Goal: Task Accomplishment & Management: Complete application form

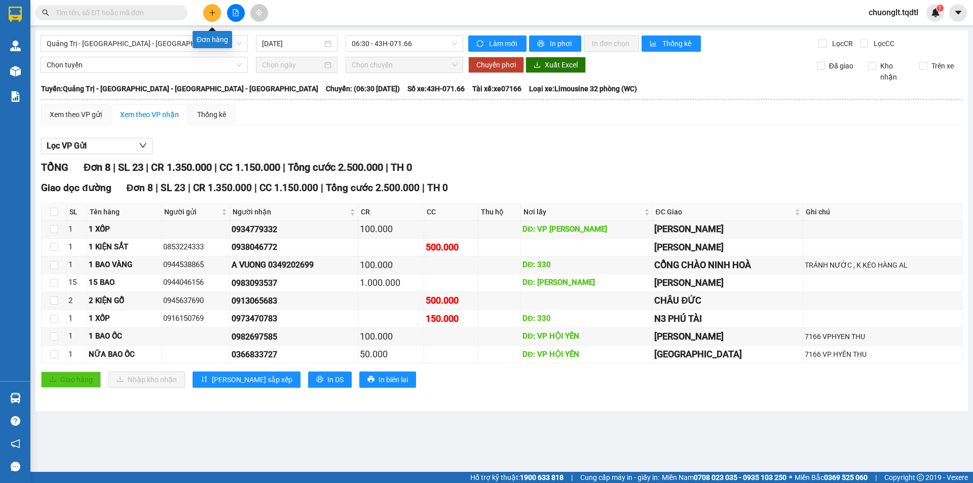
click at [211, 13] on icon "plus" at bounding box center [212, 12] width 6 height 1
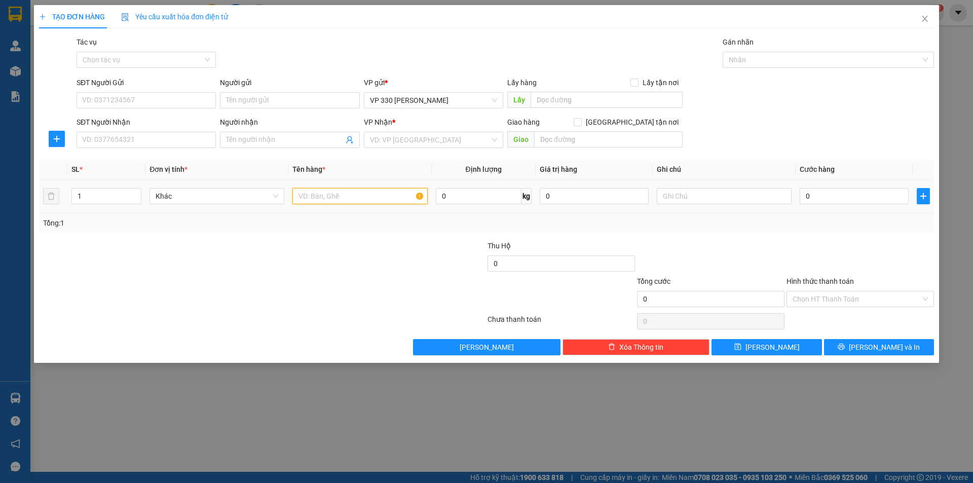
click at [325, 198] on input "text" at bounding box center [360, 196] width 135 height 16
type input "1 XỐP"
click at [125, 135] on input "SĐT Người Nhận" at bounding box center [146, 140] width 139 height 16
type input "0352618635"
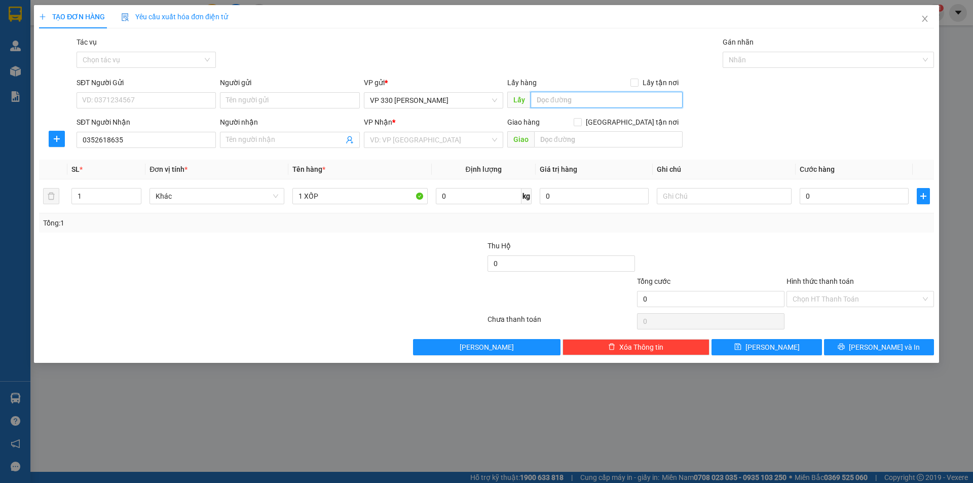
click at [574, 98] on input "text" at bounding box center [607, 100] width 152 height 16
type input "TCHL"
click at [456, 140] on input "search" at bounding box center [430, 139] width 120 height 15
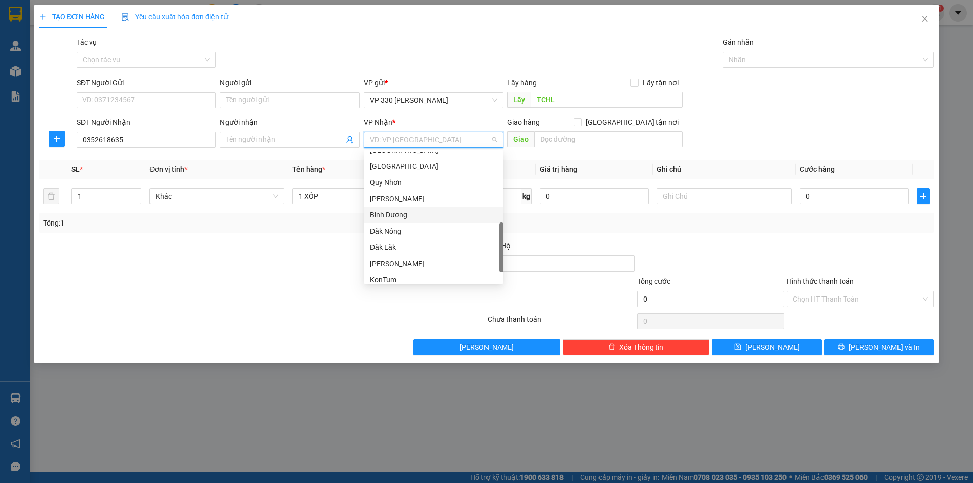
scroll to position [292, 0]
click at [399, 272] on div "[GEOGRAPHIC_DATA]" at bounding box center [433, 273] width 127 height 11
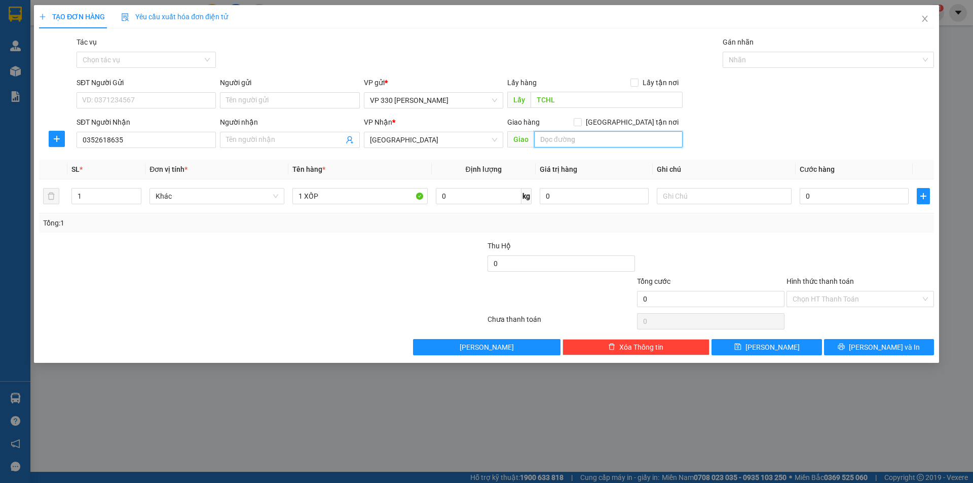
click at [563, 146] on input "text" at bounding box center [608, 139] width 149 height 16
type input "[PERSON_NAME]"
click at [708, 201] on input "text" at bounding box center [724, 196] width 135 height 16
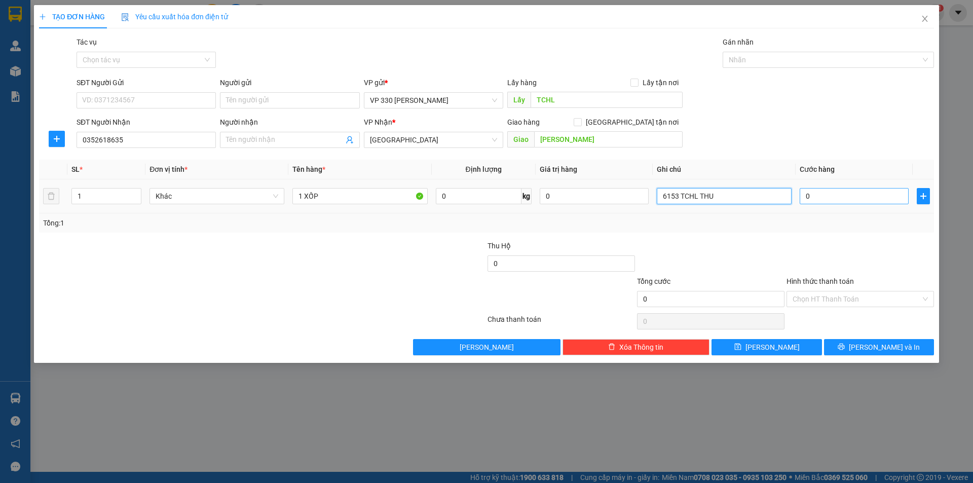
type input "6153 TCHL THU"
click at [840, 194] on input "0" at bounding box center [854, 196] width 109 height 16
type input "1"
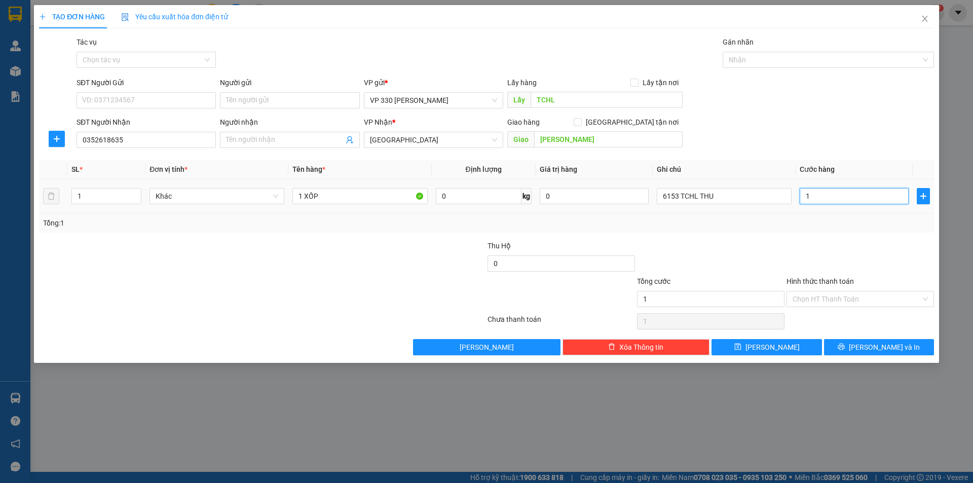
type input "10"
type input "100"
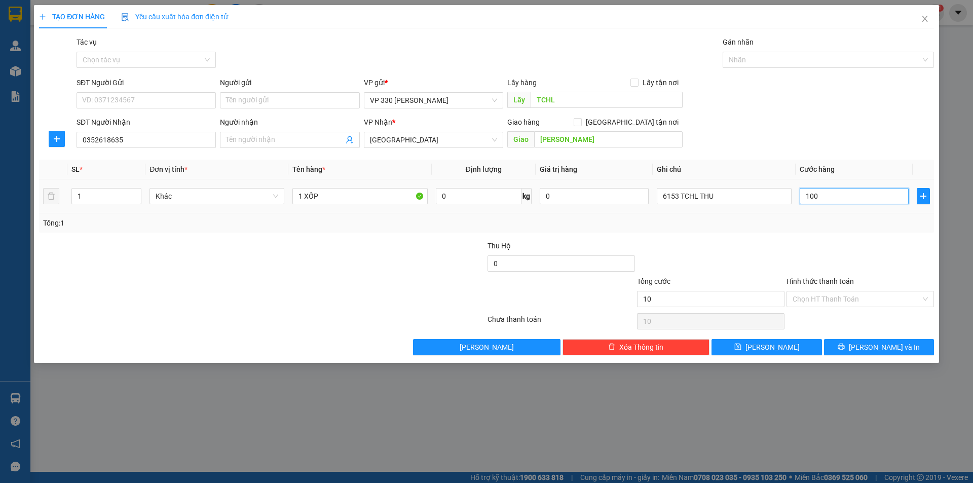
type input "100"
type input "1.000"
type input "10.000"
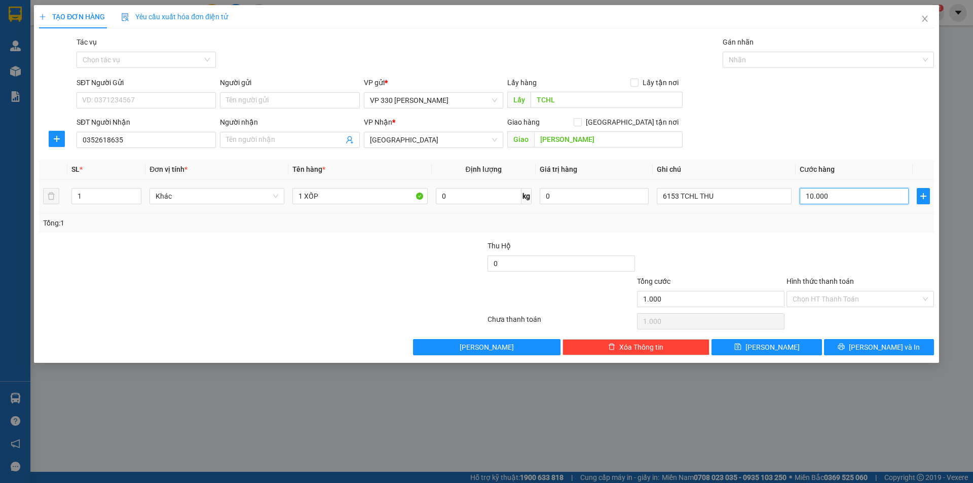
type input "10.000"
type input "100.000"
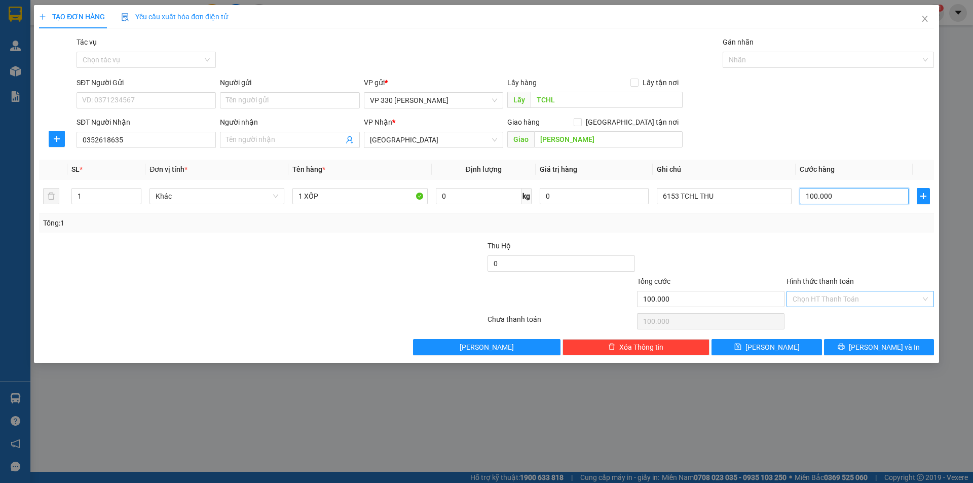
type input "100.000"
click at [827, 298] on input "Hình thức thanh toán" at bounding box center [857, 299] width 128 height 15
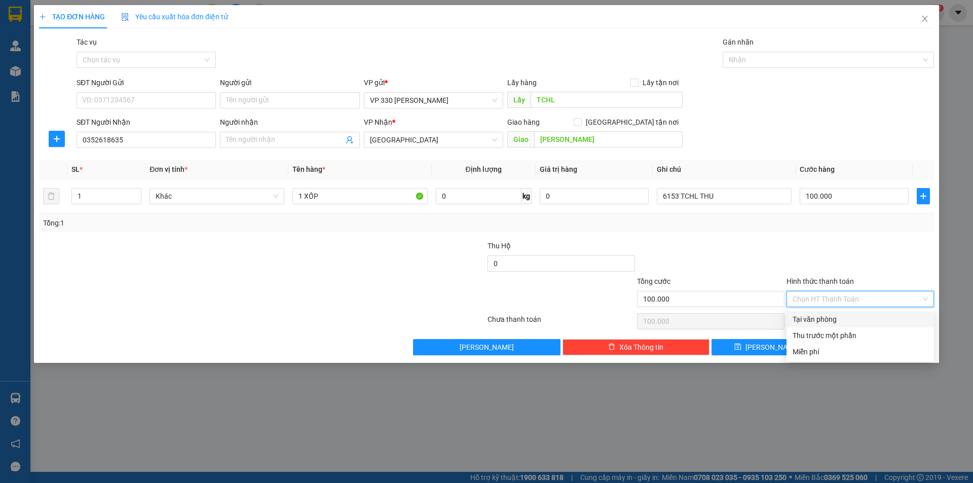
click at [820, 316] on div "Tại văn phòng" at bounding box center [860, 319] width 135 height 11
type input "0"
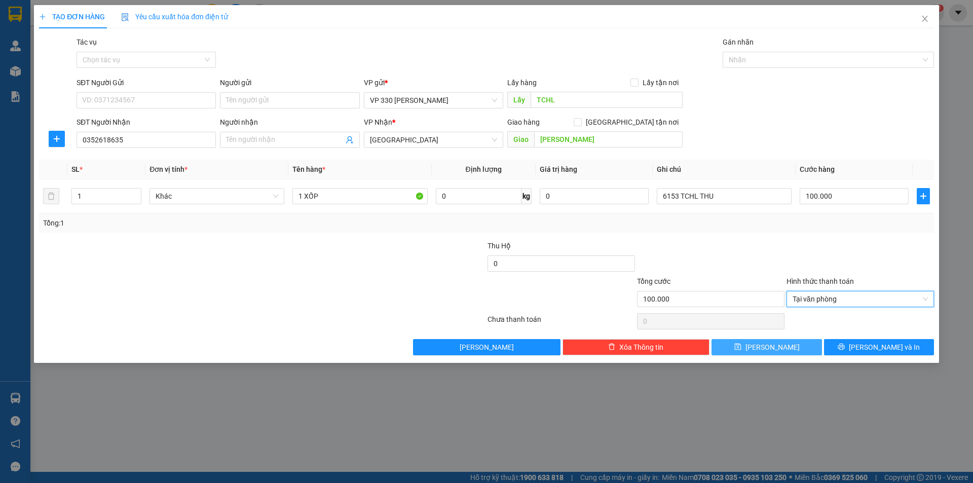
click at [781, 345] on button "[PERSON_NAME]" at bounding box center [767, 347] width 110 height 16
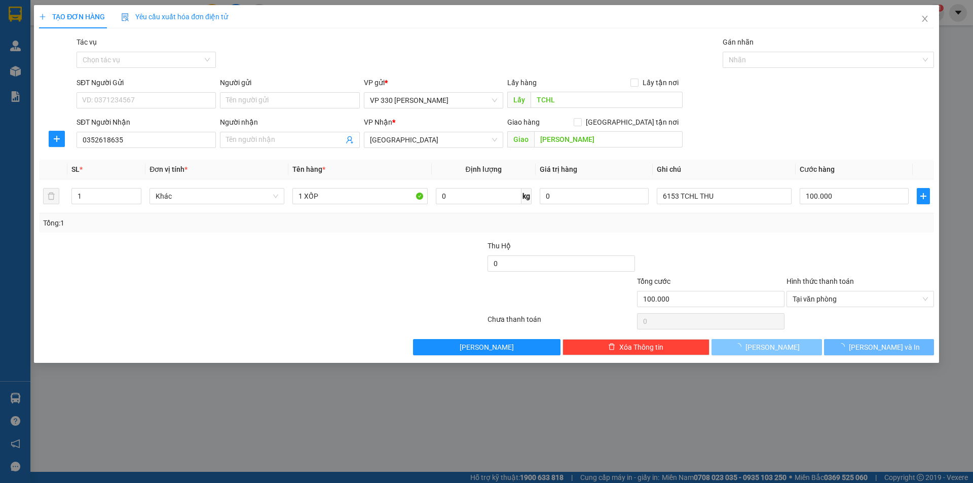
type input "0"
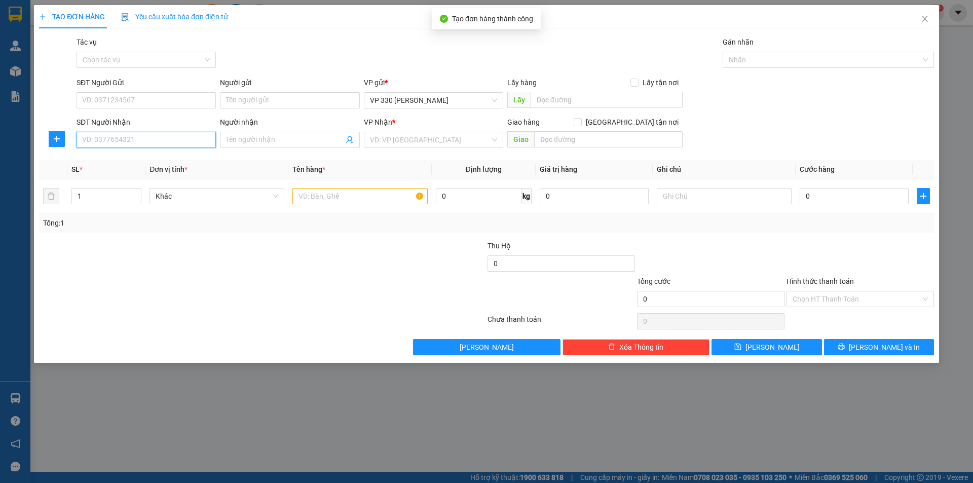
click at [147, 137] on input "SĐT Người Nhận" at bounding box center [146, 140] width 139 height 16
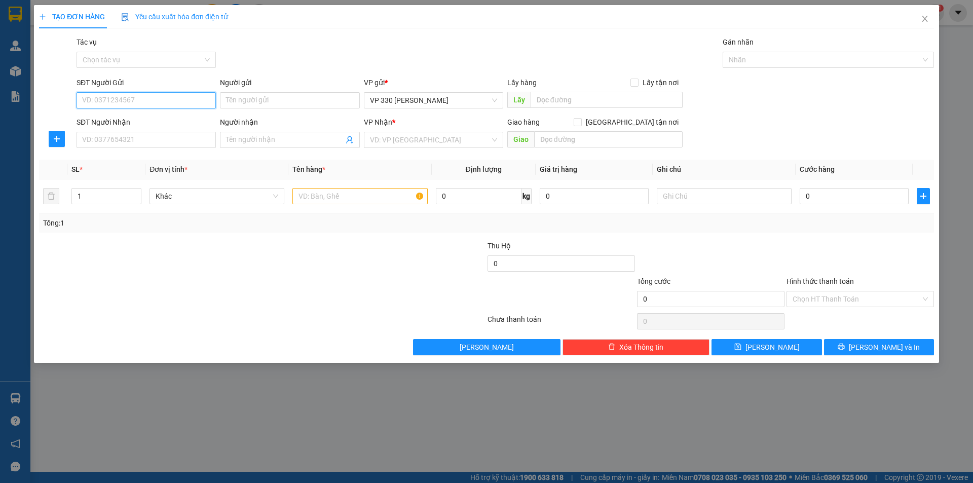
click at [177, 106] on input "SĐT Người Gửi" at bounding box center [146, 100] width 139 height 16
type input "0812451456"
click at [113, 137] on input "SĐT Người Nhận" at bounding box center [146, 140] width 139 height 16
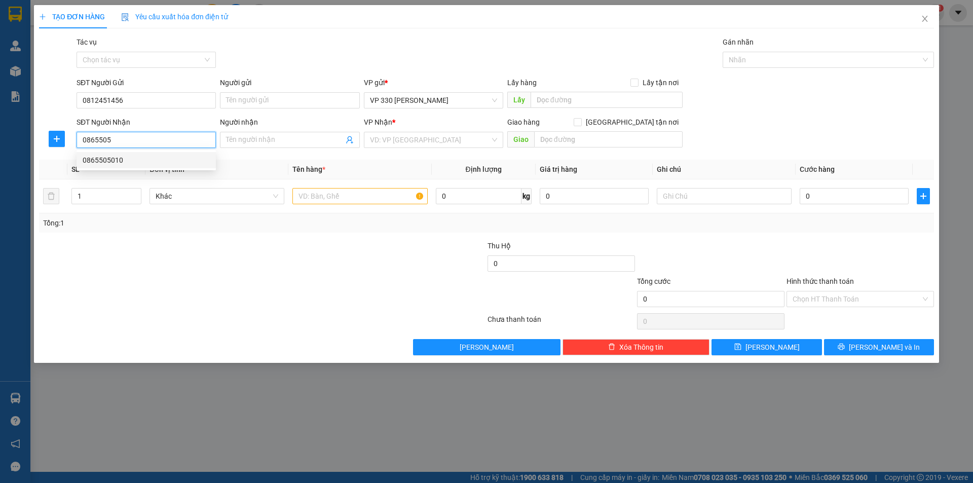
click at [118, 164] on div "0865505010" at bounding box center [146, 160] width 127 height 11
type input "0865505010"
type input "100.000"
type input "0865505010"
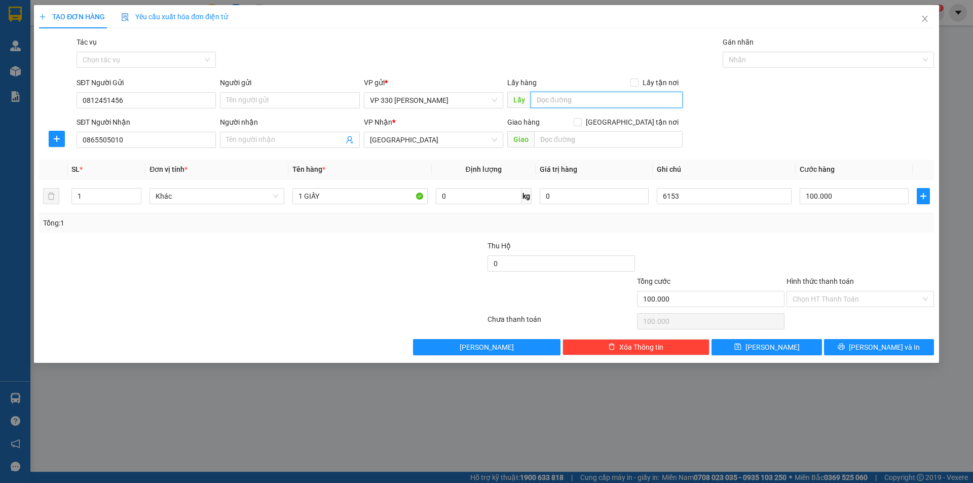
click at [603, 95] on input "text" at bounding box center [607, 100] width 152 height 16
type input "TCHL"
click at [546, 141] on input "text" at bounding box center [608, 139] width 149 height 16
type input "PHƯỚC BÌNH"
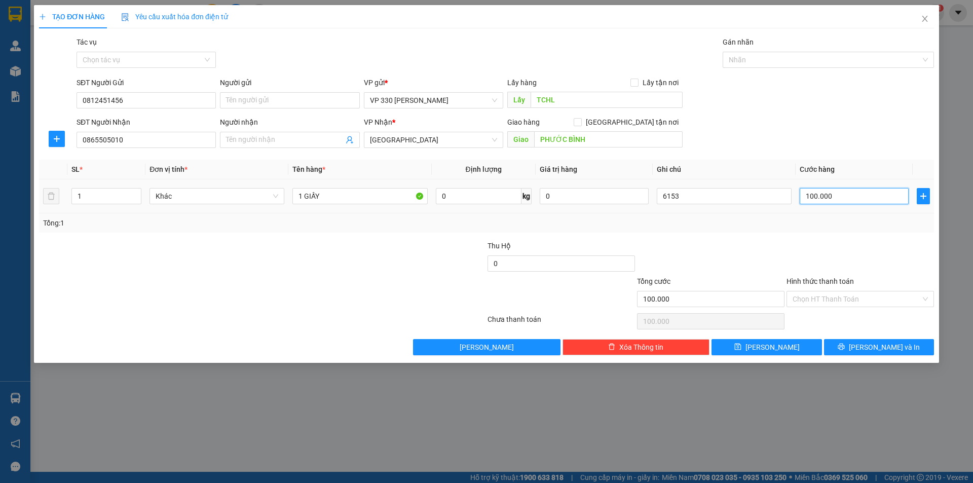
click at [855, 200] on input "100.000" at bounding box center [854, 196] width 109 height 16
type input "0"
click at [700, 199] on input "6153" at bounding box center [724, 196] width 135 height 16
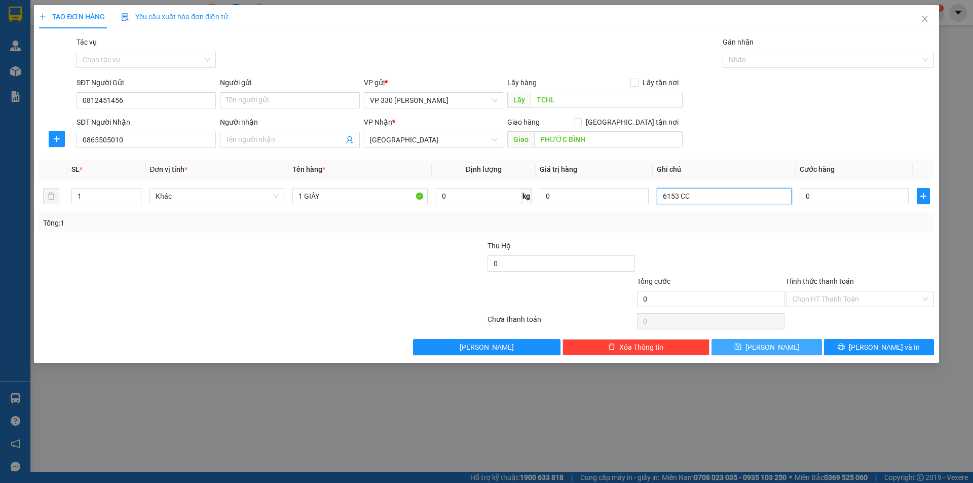
type input "6153 CC"
click at [739, 344] on button "[PERSON_NAME]" at bounding box center [767, 347] width 110 height 16
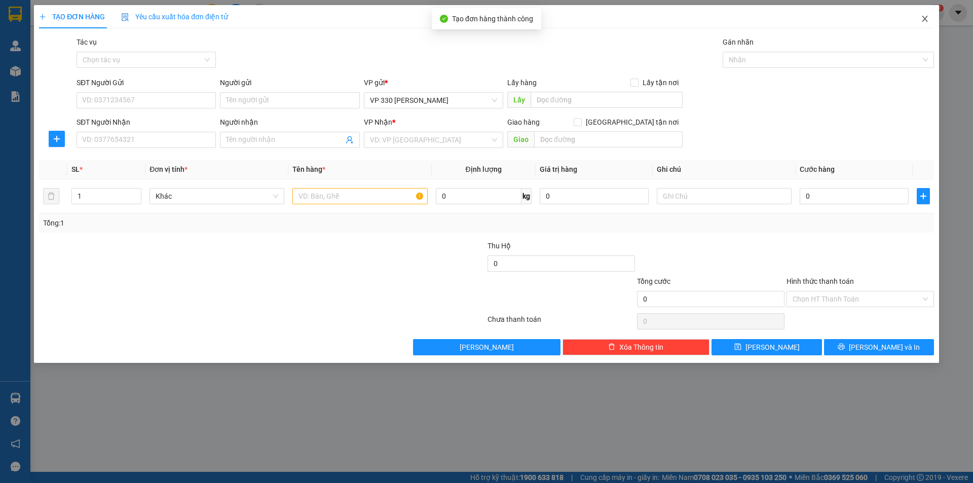
click at [926, 17] on icon "close" at bounding box center [925, 19] width 8 height 8
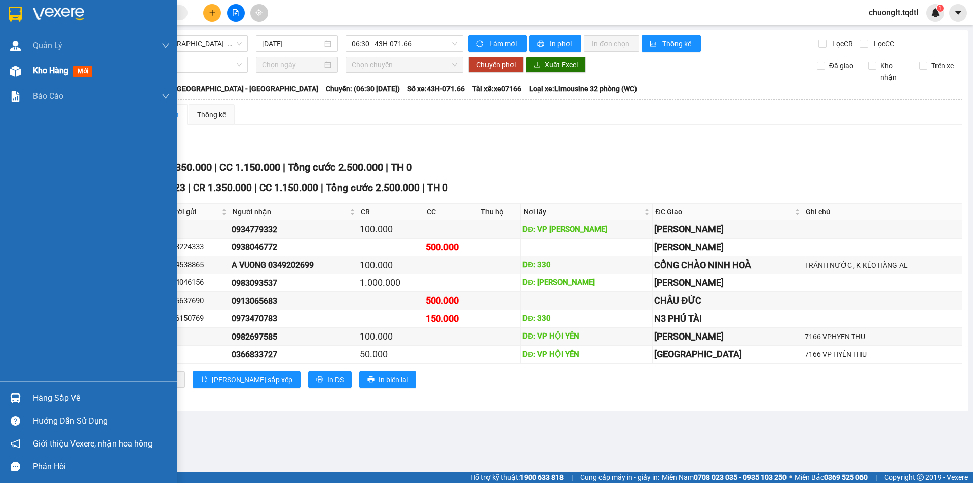
click at [35, 68] on span "Kho hàng" at bounding box center [50, 71] width 35 height 10
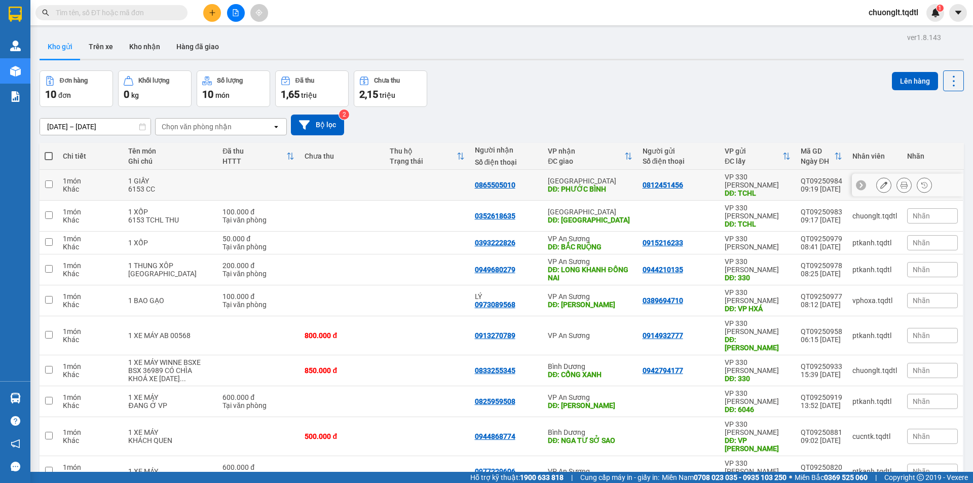
click at [52, 181] on input "checkbox" at bounding box center [49, 184] width 8 height 8
checkbox input "true"
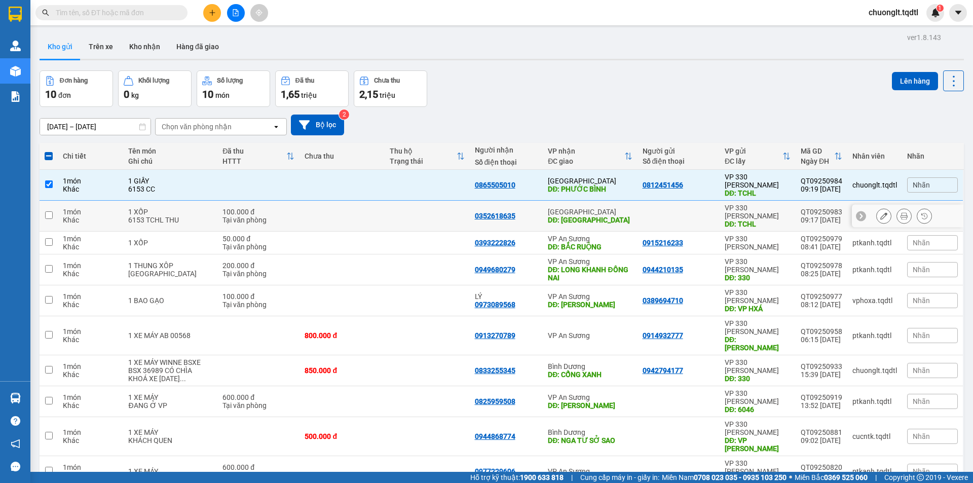
click at [43, 203] on td at bounding box center [49, 216] width 18 height 31
checkbox input "true"
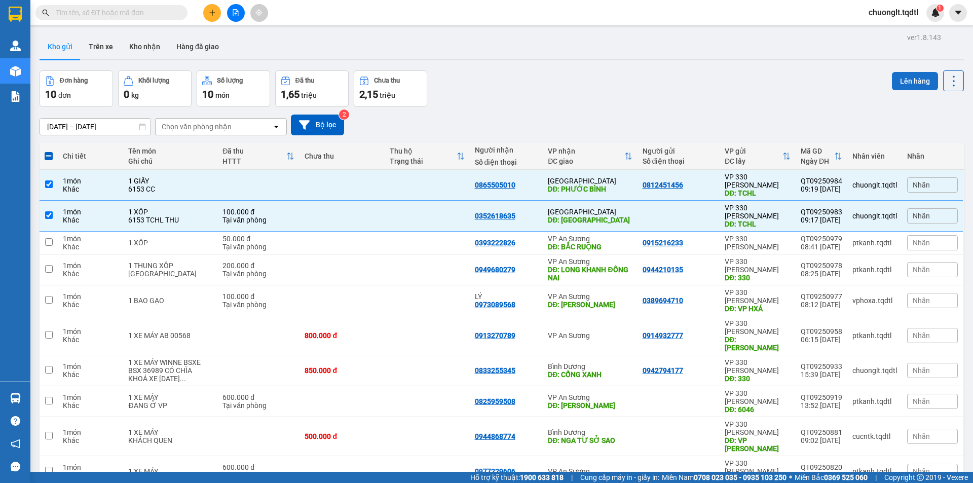
click at [912, 81] on button "Lên hàng" at bounding box center [915, 81] width 46 height 18
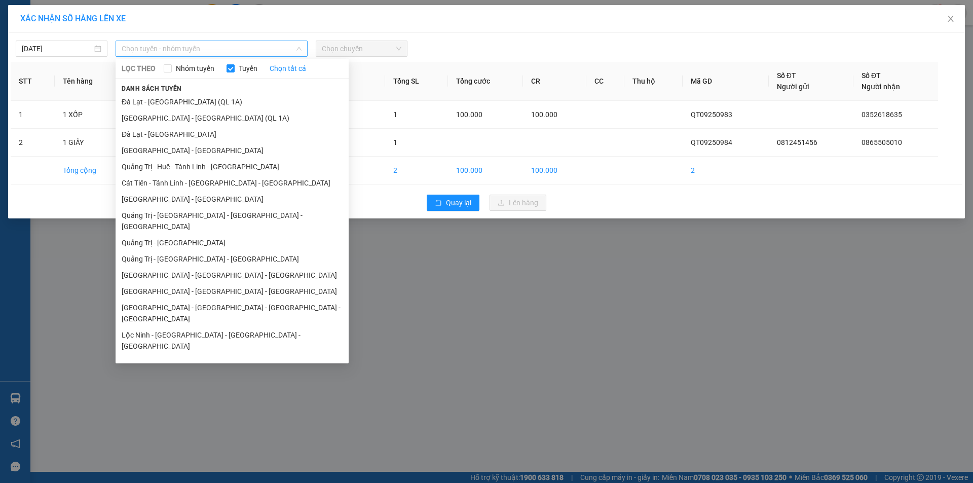
click at [277, 44] on span "Chọn tuyến - nhóm tuyến" at bounding box center [212, 48] width 180 height 15
click at [206, 300] on li "[GEOGRAPHIC_DATA] - [GEOGRAPHIC_DATA] - [GEOGRAPHIC_DATA] - [GEOGRAPHIC_DATA]" at bounding box center [232, 313] width 233 height 27
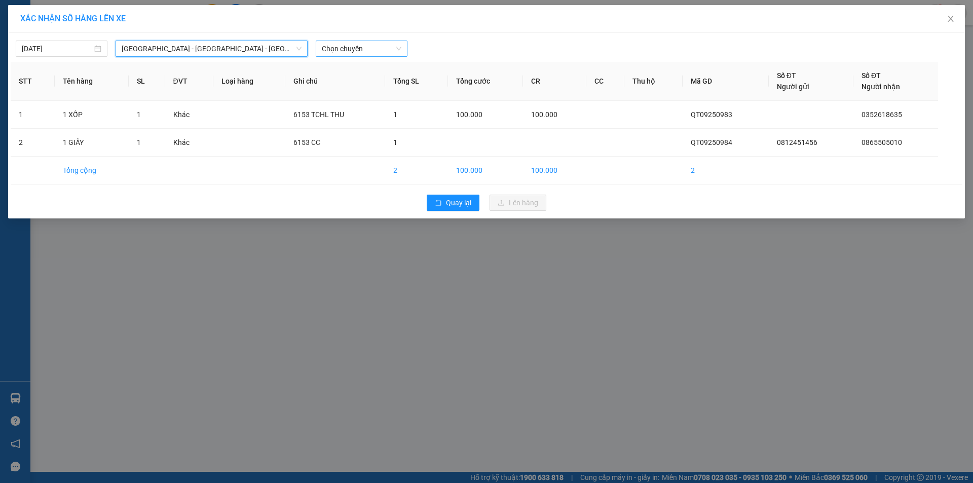
click at [381, 41] on div "Chọn chuyến" at bounding box center [362, 49] width 92 height 16
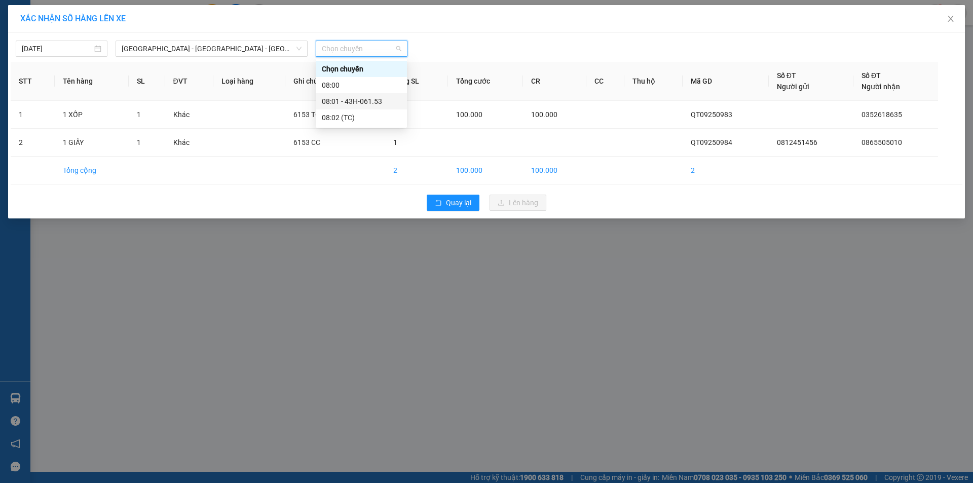
click at [367, 98] on div "08:01 - 43H-061.53" at bounding box center [361, 101] width 79 height 11
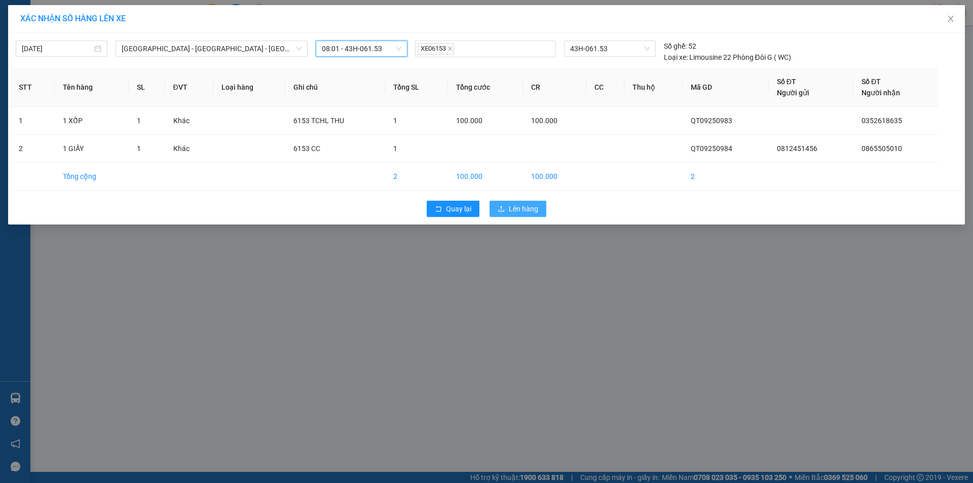
click at [513, 208] on span "Lên hàng" at bounding box center [523, 208] width 29 height 11
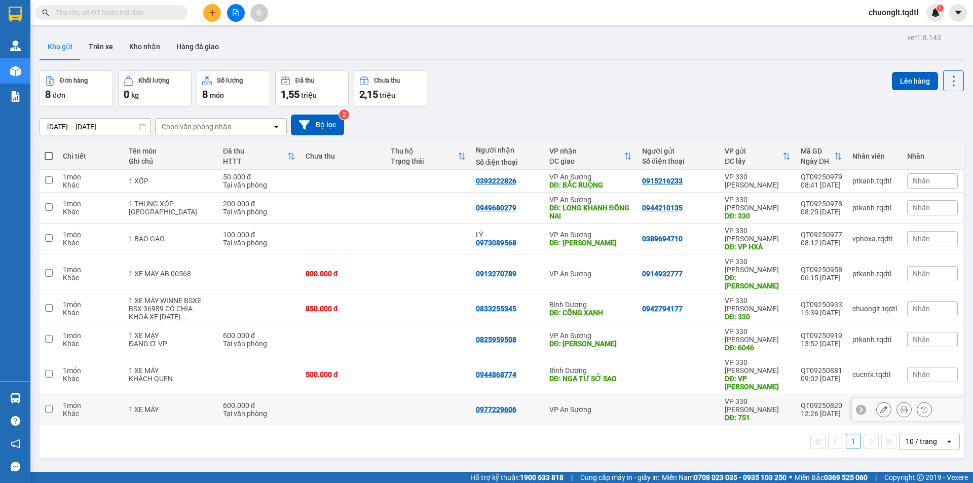
click at [48, 405] on input "checkbox" at bounding box center [49, 409] width 8 height 8
checkbox input "true"
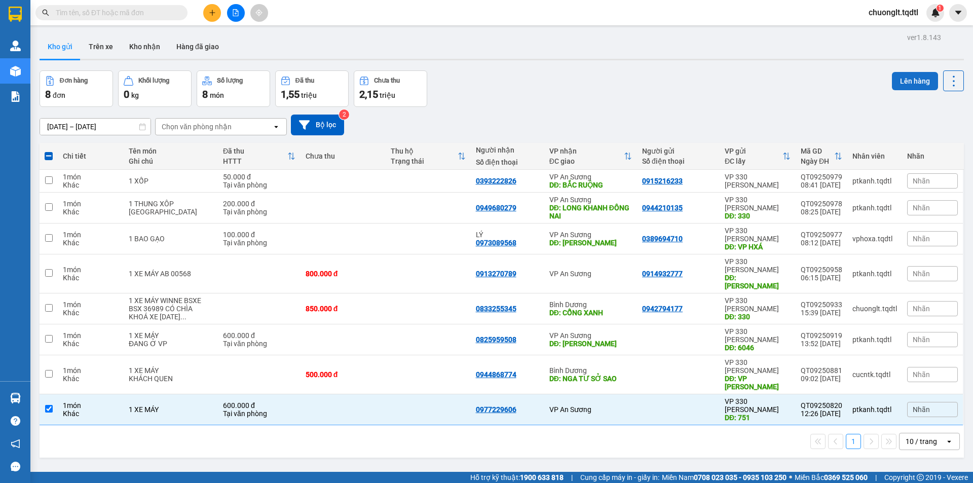
click at [900, 84] on button "Lên hàng" at bounding box center [915, 81] width 46 height 18
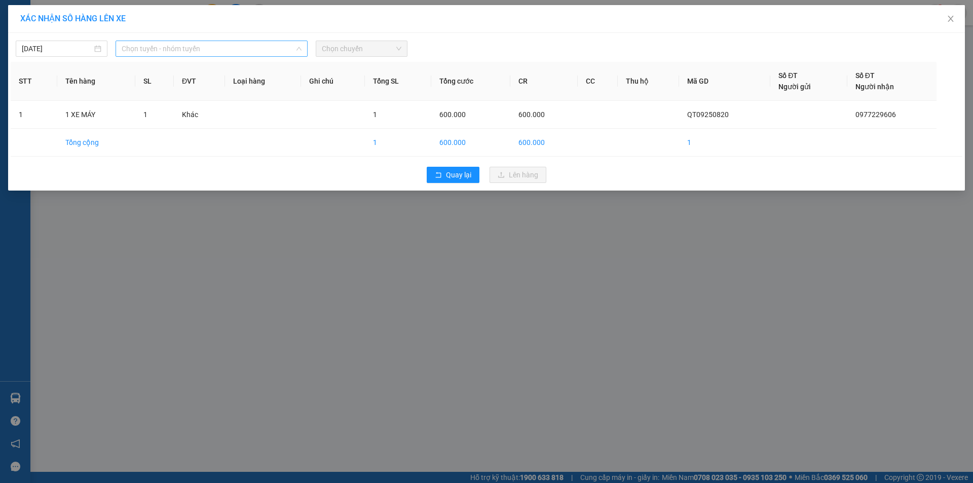
click at [223, 46] on span "Chọn tuyến - nhóm tuyến" at bounding box center [212, 48] width 180 height 15
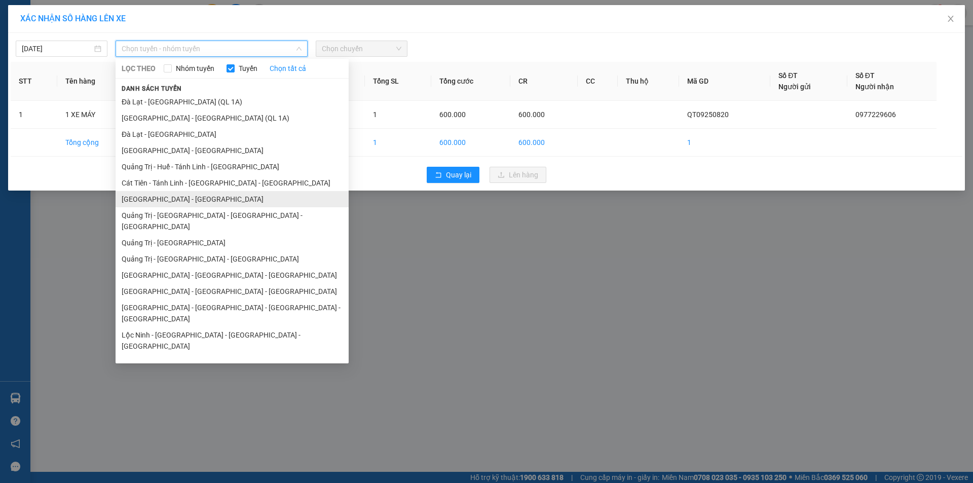
click at [229, 198] on li "[GEOGRAPHIC_DATA] - [GEOGRAPHIC_DATA]" at bounding box center [232, 199] width 233 height 16
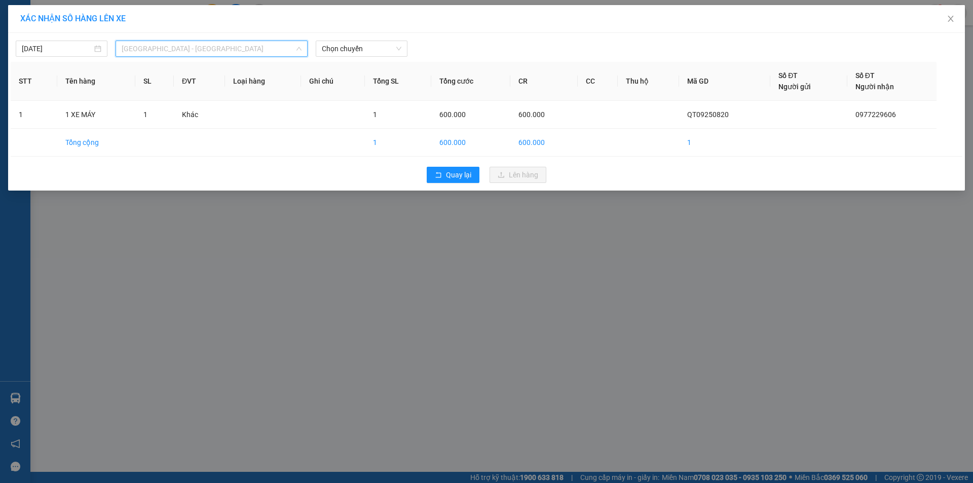
click at [258, 45] on span "[GEOGRAPHIC_DATA] - [GEOGRAPHIC_DATA]" at bounding box center [212, 48] width 180 height 15
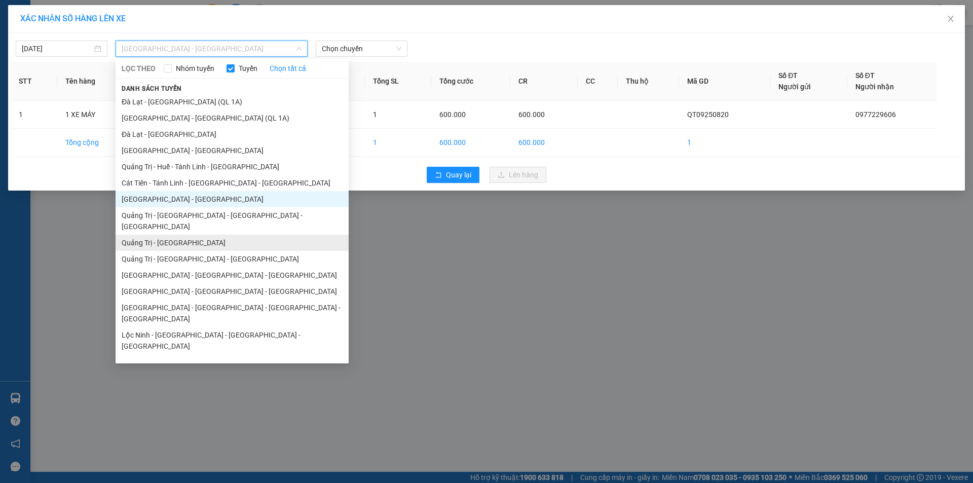
click at [199, 237] on li "Quảng Trị - [GEOGRAPHIC_DATA]" at bounding box center [232, 243] width 233 height 16
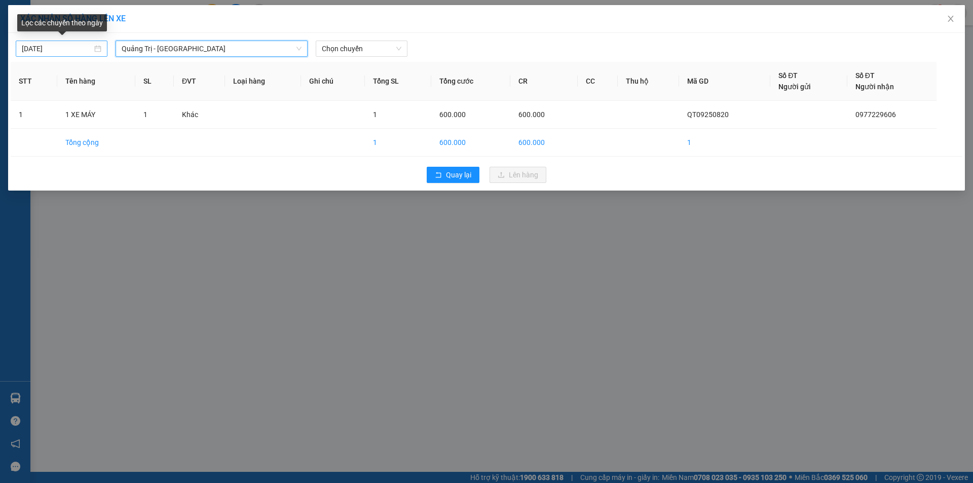
click at [98, 48] on div "[DATE]" at bounding box center [62, 48] width 80 height 11
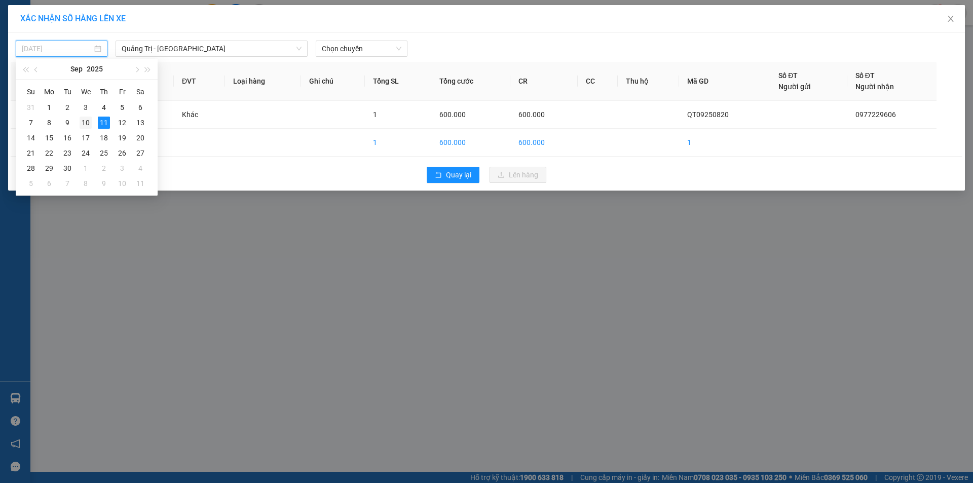
click at [84, 124] on div "10" at bounding box center [86, 123] width 12 height 12
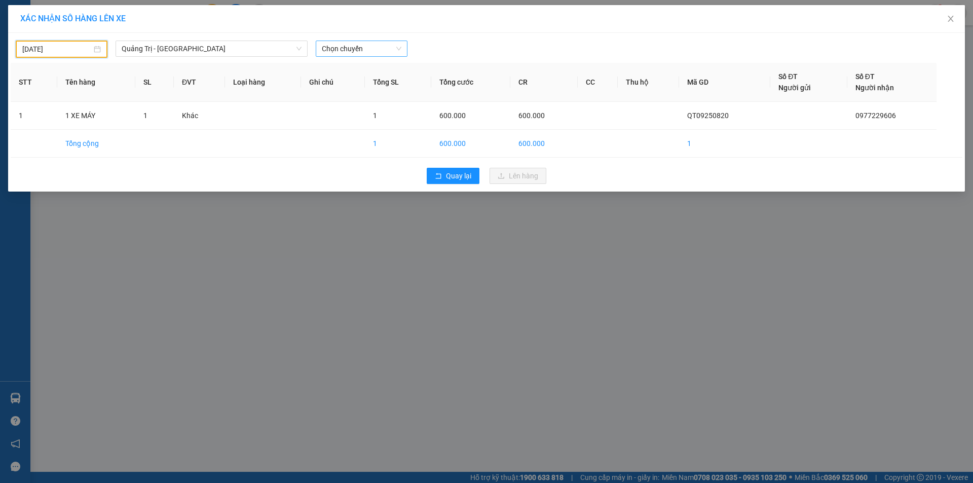
click at [372, 48] on span "Chọn chuyến" at bounding box center [362, 48] width 80 height 15
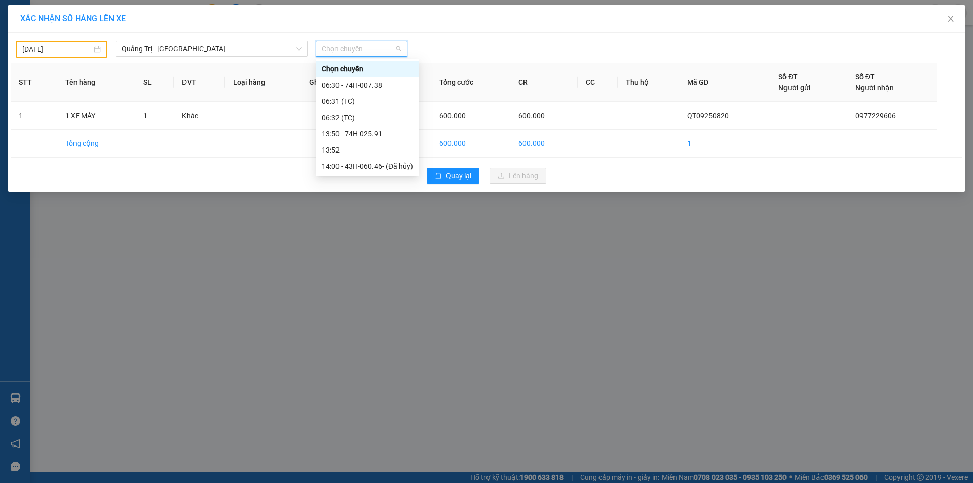
click at [97, 47] on div "[DATE]" at bounding box center [61, 49] width 79 height 11
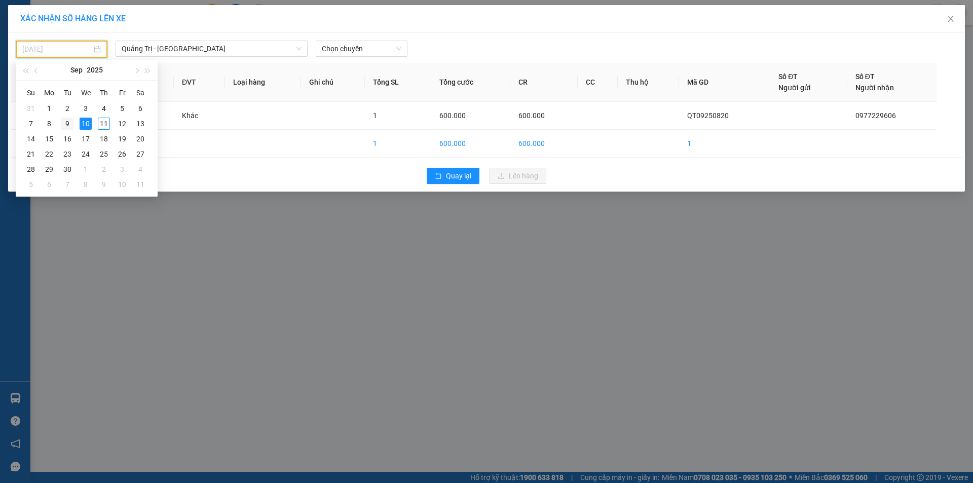
click at [70, 125] on div "9" at bounding box center [67, 124] width 12 height 12
type input "[DATE]"
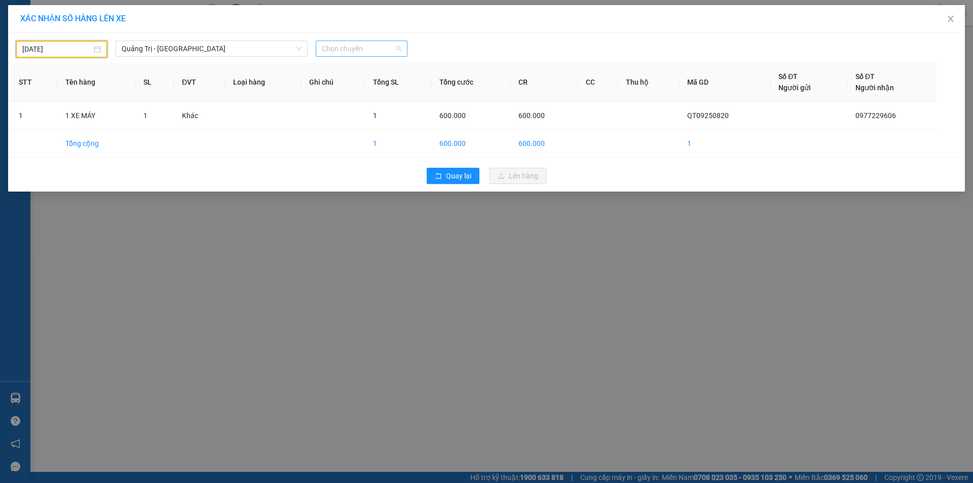
click at [386, 51] on span "Chọn chuyến" at bounding box center [362, 48] width 80 height 15
click at [361, 139] on div "14:00 - 74B-007.51" at bounding box center [361, 134] width 91 height 16
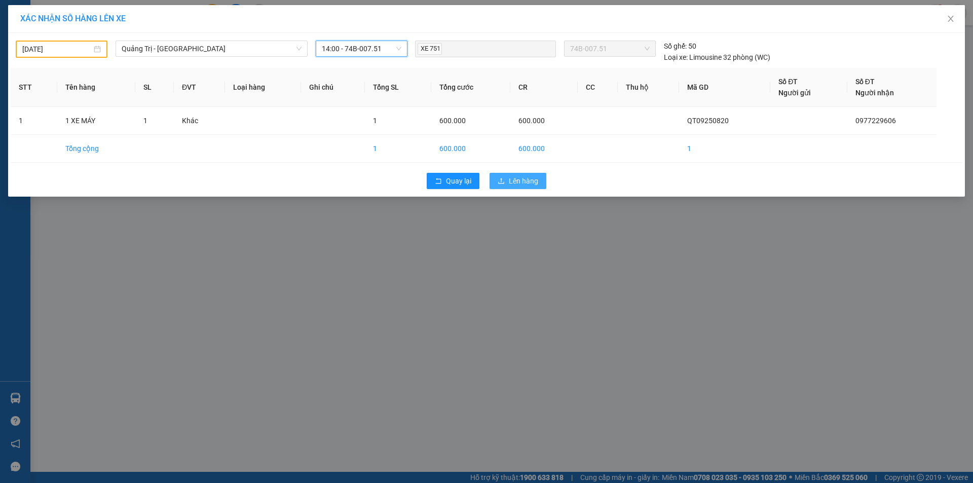
click at [510, 179] on span "Lên hàng" at bounding box center [523, 180] width 29 height 11
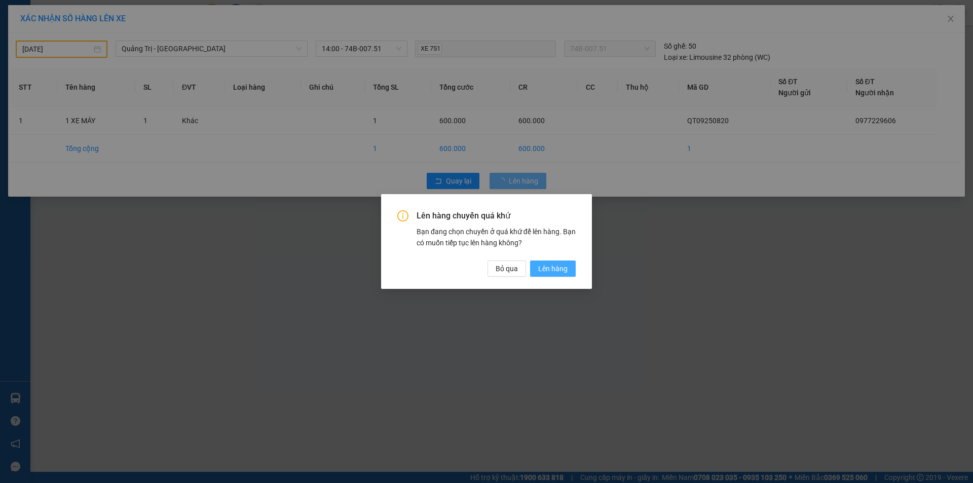
click at [546, 270] on span "Lên hàng" at bounding box center [552, 268] width 29 height 11
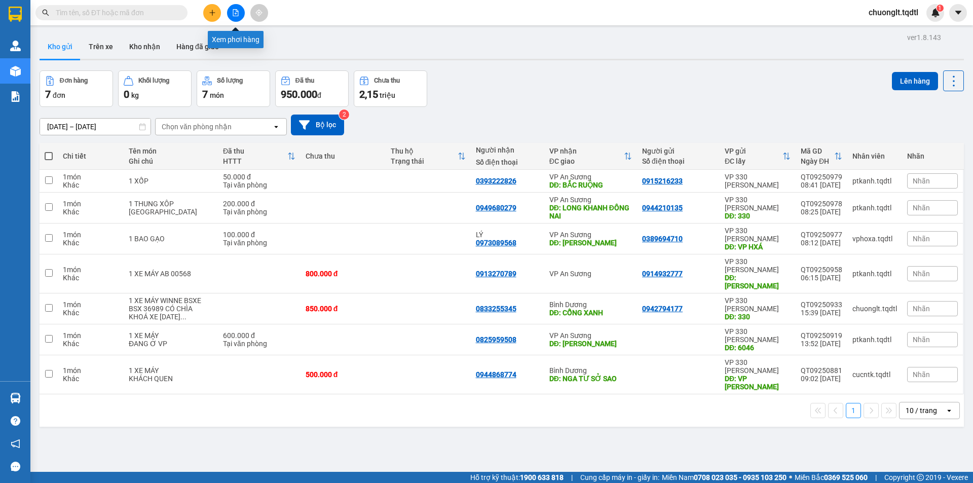
click at [235, 7] on button at bounding box center [236, 13] width 18 height 18
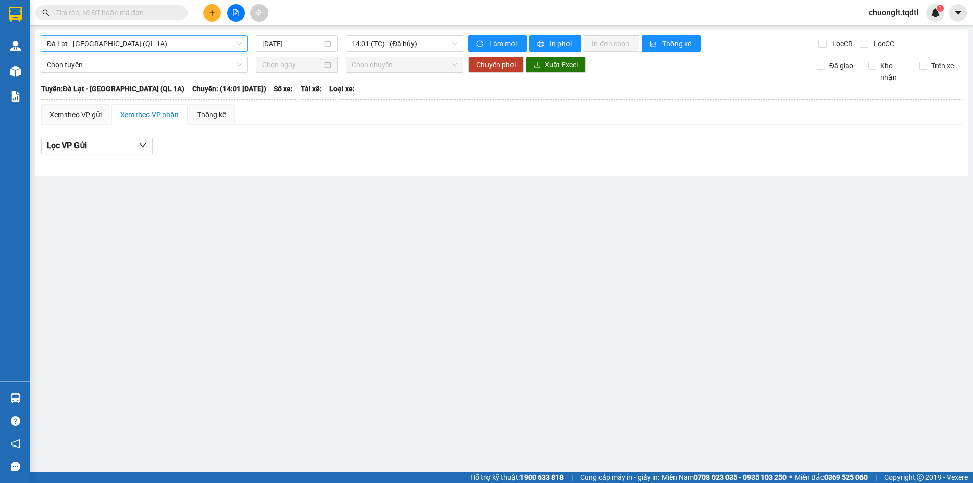
click at [234, 46] on span "Đà Lạt - [GEOGRAPHIC_DATA] (QL 1A)" at bounding box center [144, 43] width 195 height 15
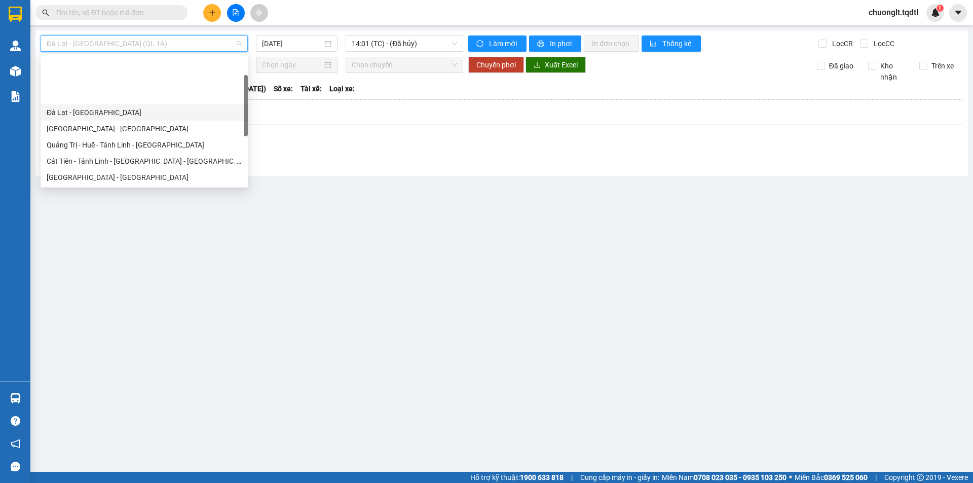
scroll to position [51, 0]
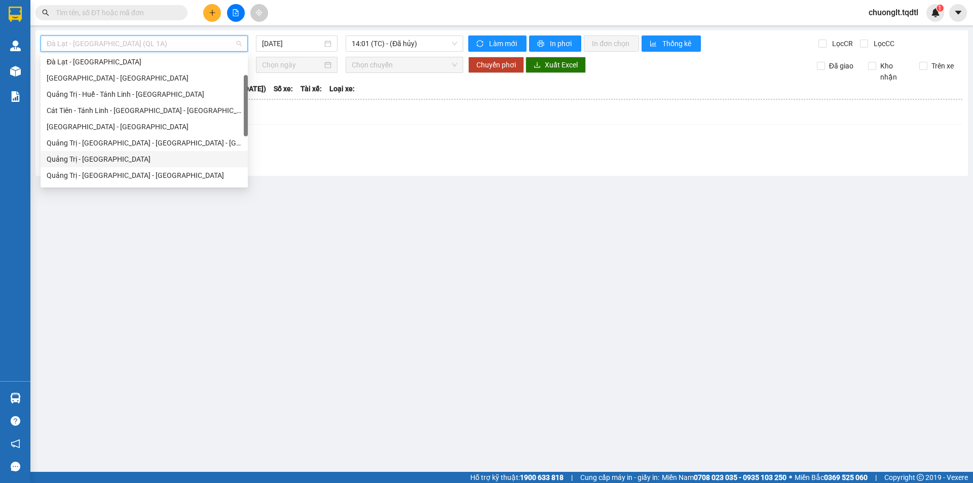
click at [129, 163] on div "Quảng Trị - [GEOGRAPHIC_DATA]" at bounding box center [144, 159] width 195 height 11
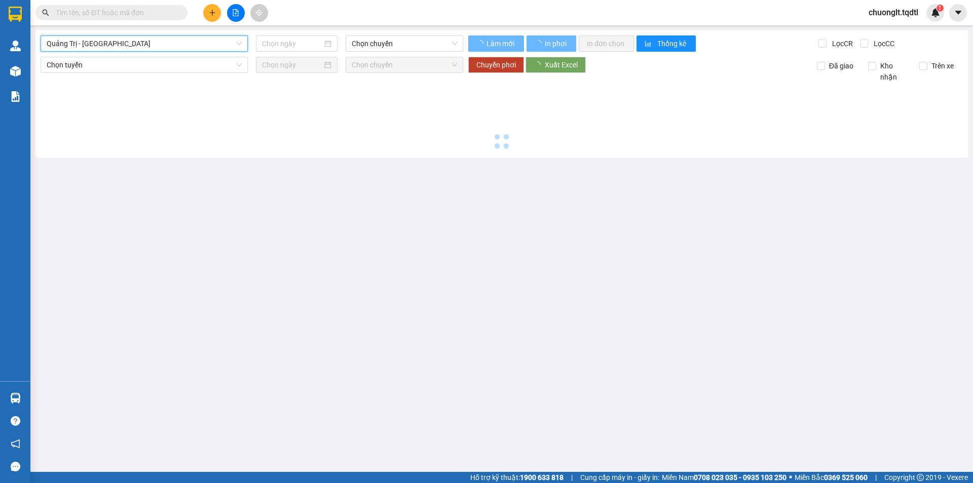
type input "[DATE]"
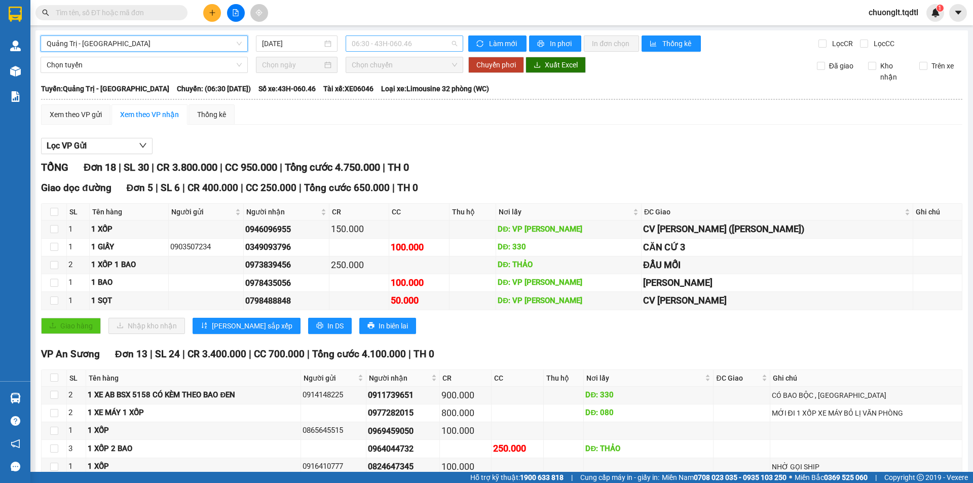
click at [441, 41] on span "06:30 - 43H-060.46" at bounding box center [404, 43] width 105 height 15
click at [212, 38] on span "Quảng Trị - [GEOGRAPHIC_DATA]" at bounding box center [144, 43] width 195 height 15
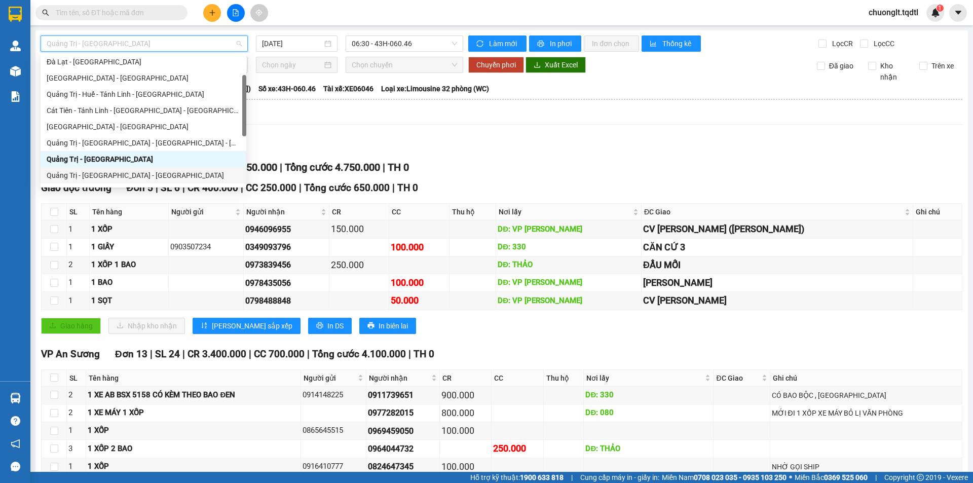
click at [132, 182] on div "Quảng Trị - [GEOGRAPHIC_DATA] - [GEOGRAPHIC_DATA]" at bounding box center [144, 175] width 206 height 16
type input "[DATE]"
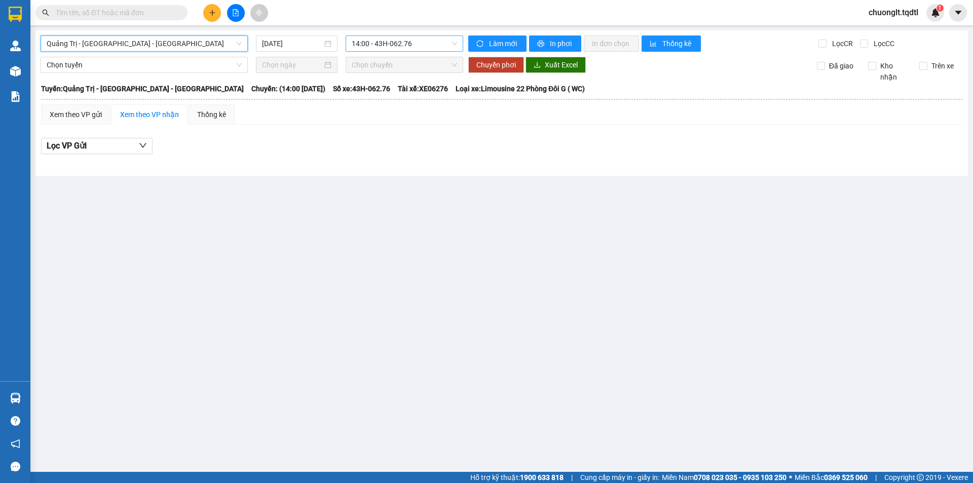
click at [432, 48] on span "14:00 - 43H-062.76" at bounding box center [404, 43] width 105 height 15
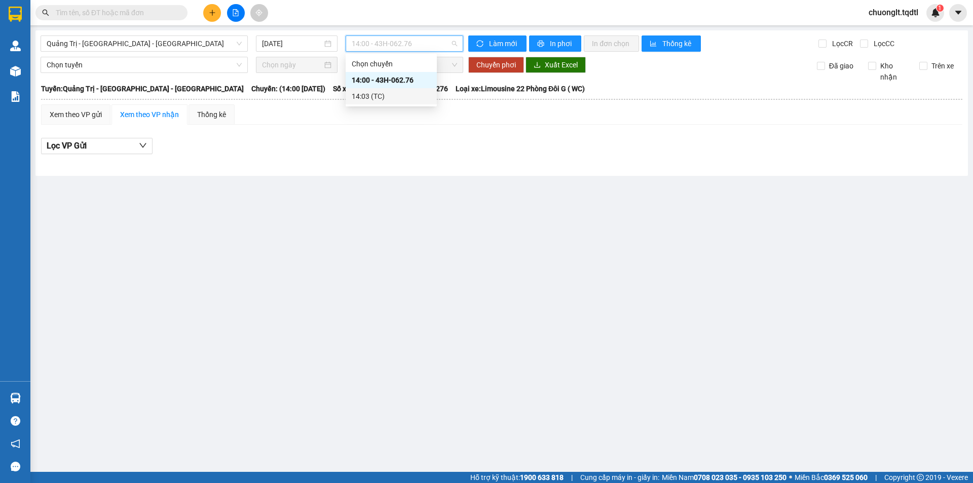
click at [390, 232] on main "[GEOGRAPHIC_DATA] - [GEOGRAPHIC_DATA] - [GEOGRAPHIC_DATA] [DATE] 14:00 - 43H-06…" at bounding box center [486, 236] width 973 height 472
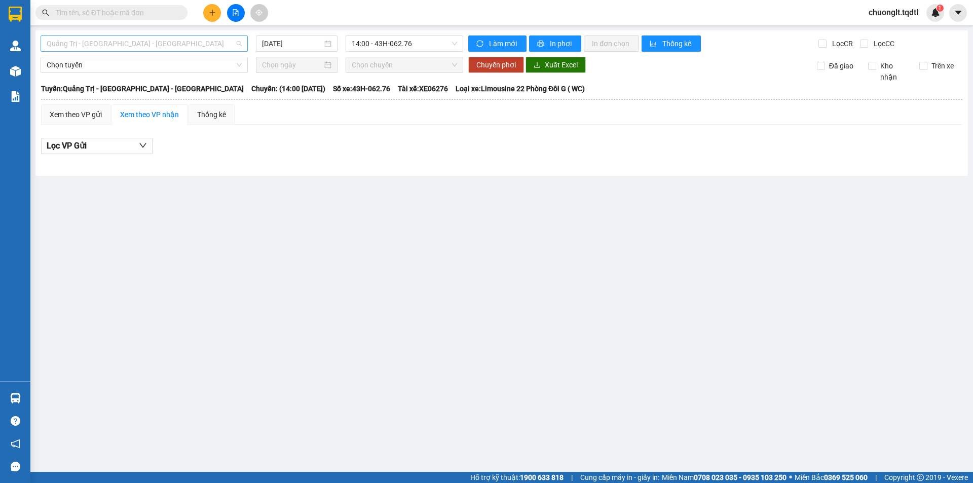
click at [222, 40] on span "Quảng Trị - [GEOGRAPHIC_DATA] - [GEOGRAPHIC_DATA]" at bounding box center [144, 43] width 195 height 15
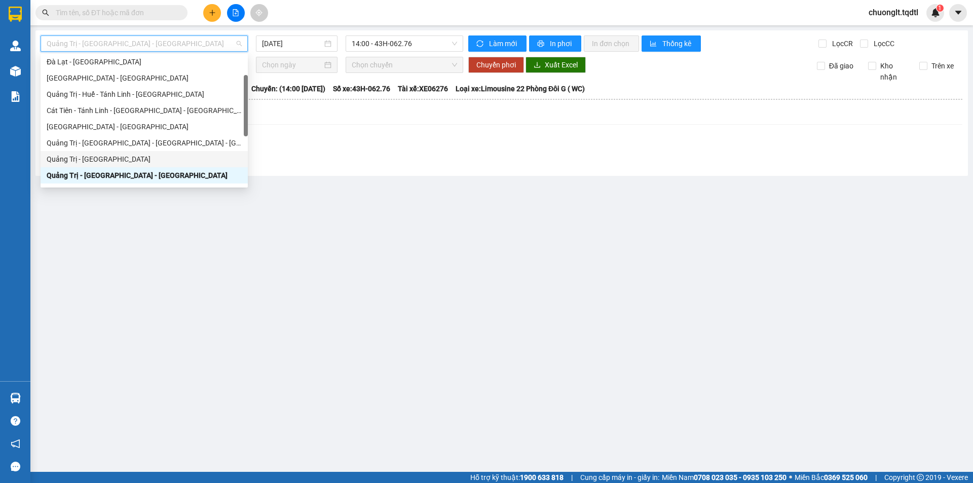
scroll to position [211, 0]
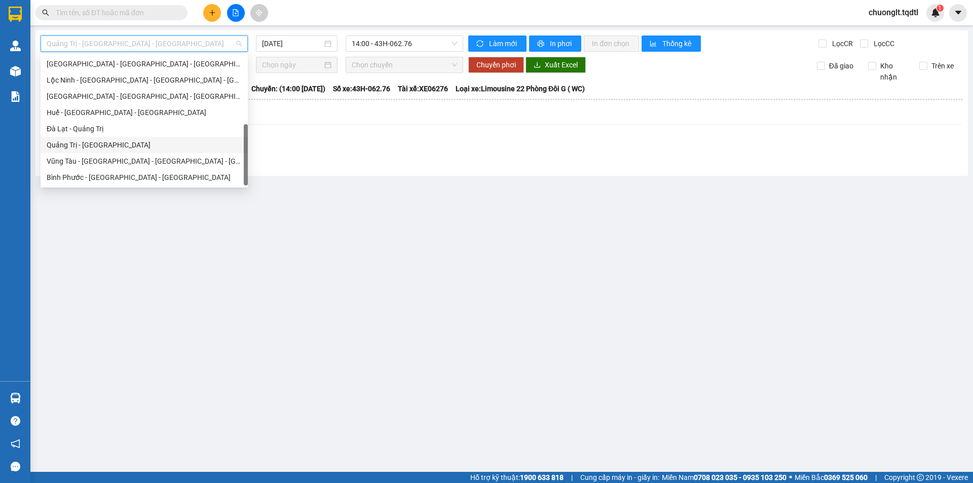
click at [133, 147] on div "Quảng Trị - [GEOGRAPHIC_DATA]" at bounding box center [144, 144] width 195 height 11
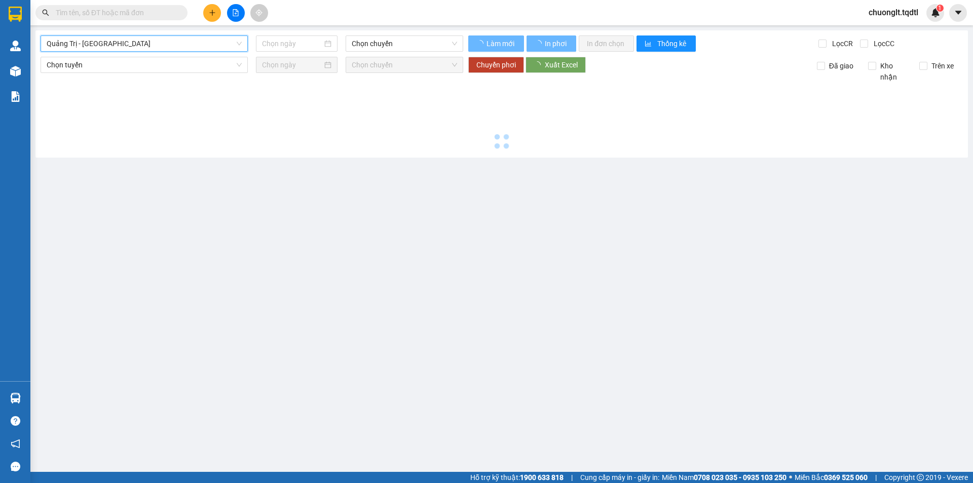
type input "[DATE]"
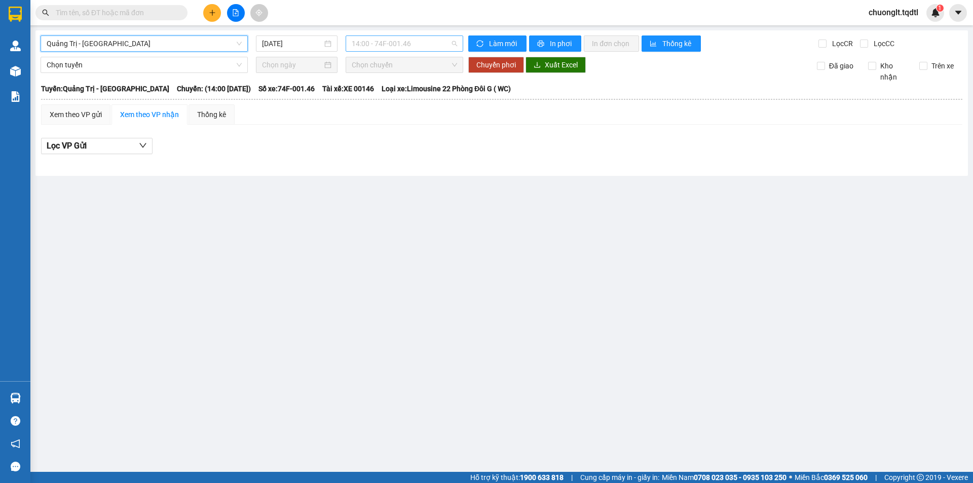
click at [427, 49] on span "14:00 - 74F-001.46" at bounding box center [404, 43] width 105 height 15
click at [227, 46] on span "Quảng Trị - [GEOGRAPHIC_DATA]" at bounding box center [144, 43] width 195 height 15
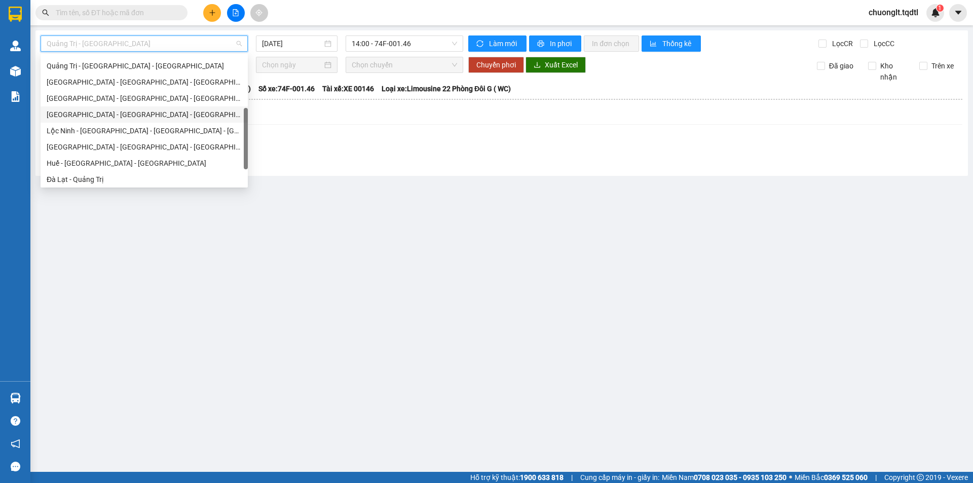
scroll to position [59, 0]
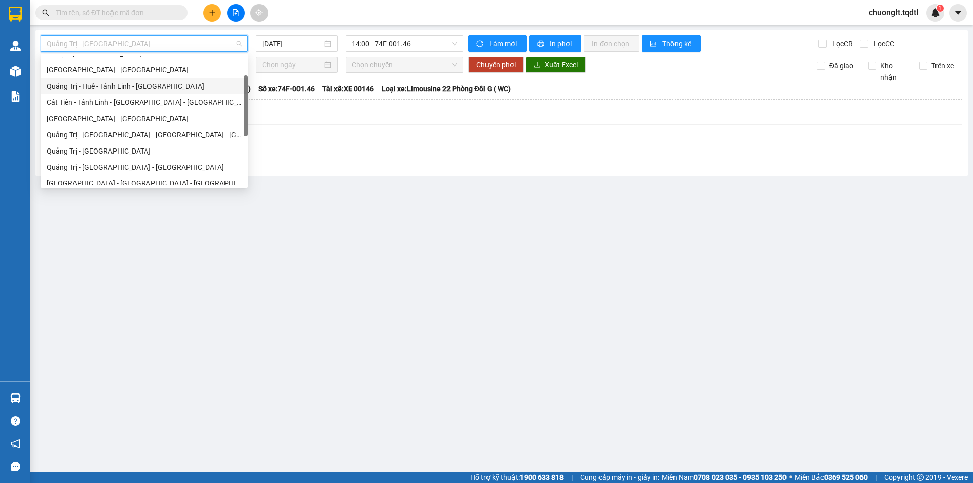
click at [151, 82] on div "Quảng Trị - Huế - Tánh Linh - [GEOGRAPHIC_DATA]" at bounding box center [144, 86] width 195 height 11
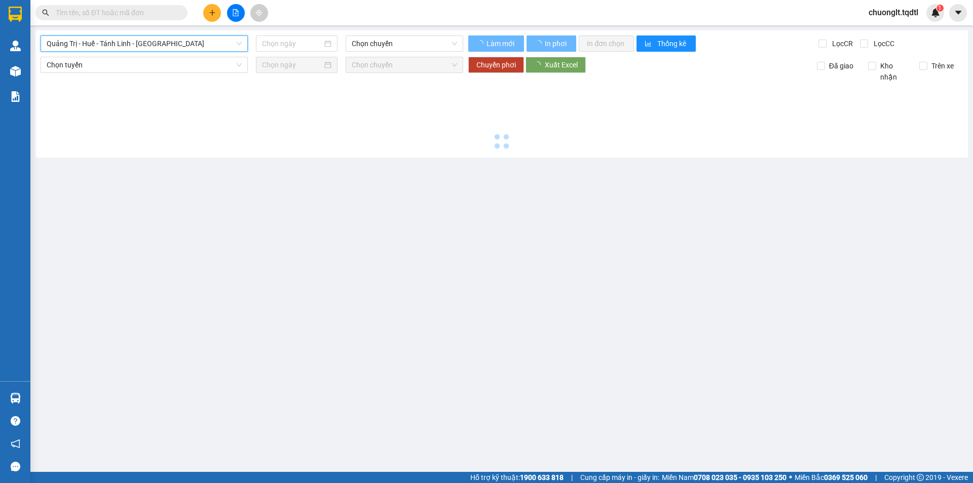
type input "[DATE]"
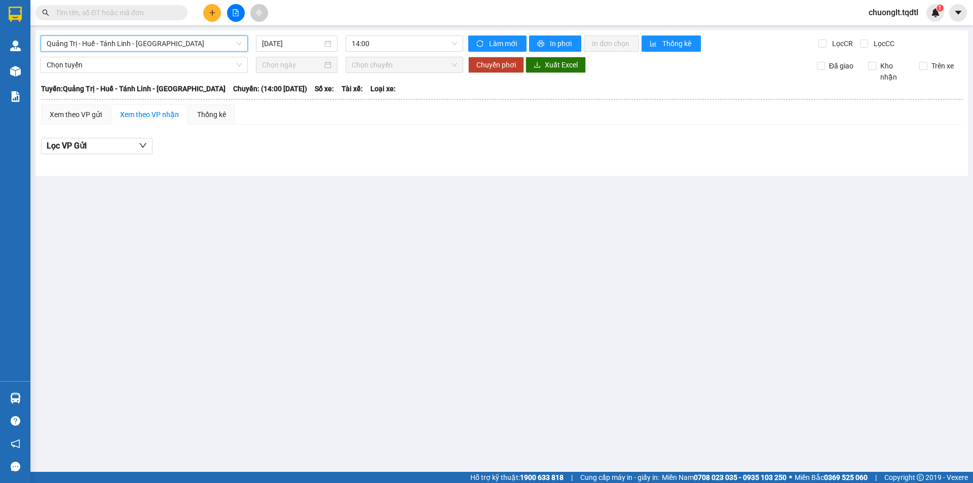
click at [421, 33] on div "[GEOGRAPHIC_DATA] - [GEOGRAPHIC_DATA] - [GEOGRAPHIC_DATA] - Cát Tiên [GEOGRAPHI…" at bounding box center [501, 103] width 933 height 146
click at [417, 46] on span "14:00" at bounding box center [404, 43] width 105 height 15
click at [229, 48] on span "Quảng Trị - Huế - Tánh Linh - [GEOGRAPHIC_DATA]" at bounding box center [144, 43] width 195 height 15
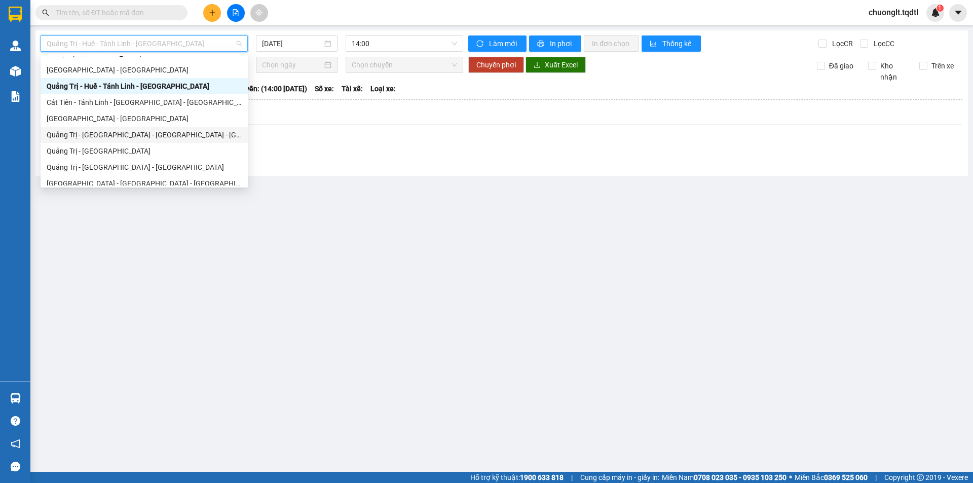
click at [128, 134] on div "Quảng Trị - [GEOGRAPHIC_DATA] - [GEOGRAPHIC_DATA] - [GEOGRAPHIC_DATA]" at bounding box center [144, 134] width 195 height 11
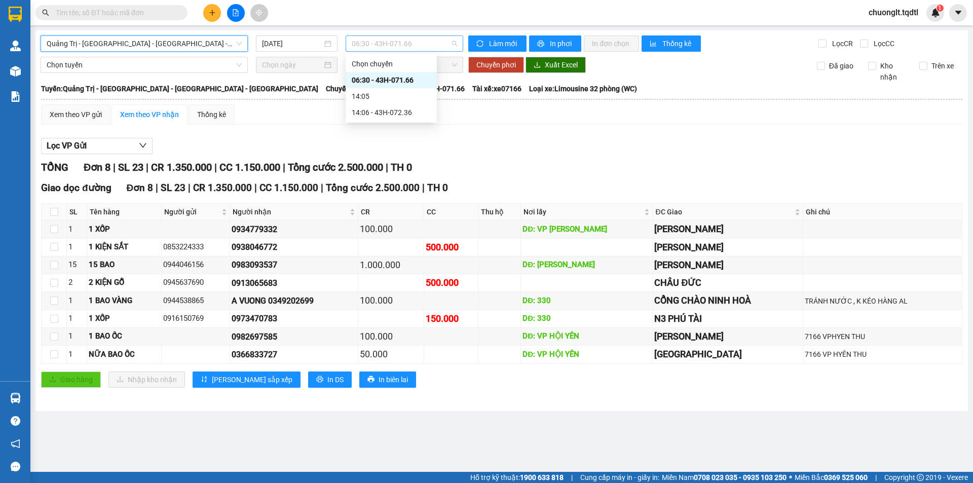
click at [436, 49] on span "06:30 - 43H-071.66" at bounding box center [404, 43] width 105 height 15
click at [485, 142] on div "Lọc VP Gửi" at bounding box center [502, 146] width 922 height 17
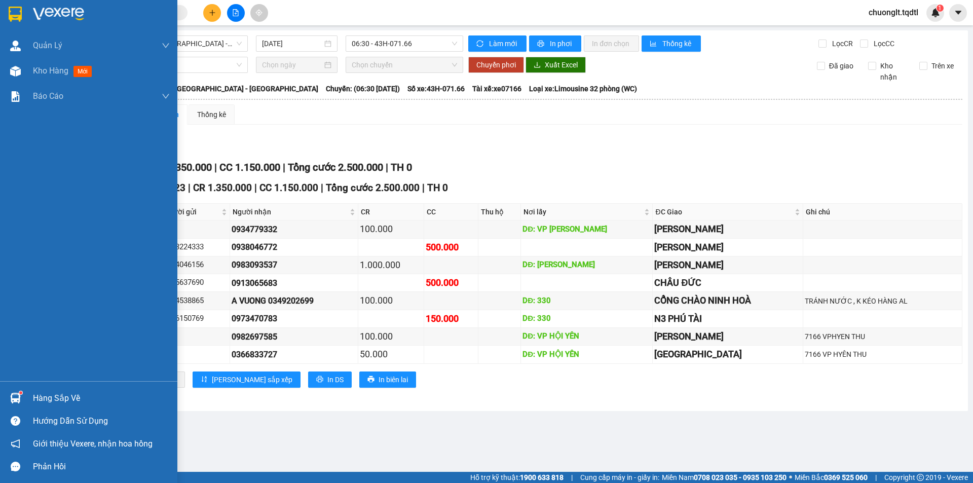
click at [51, 395] on div "Hàng sắp về" at bounding box center [101, 398] width 137 height 15
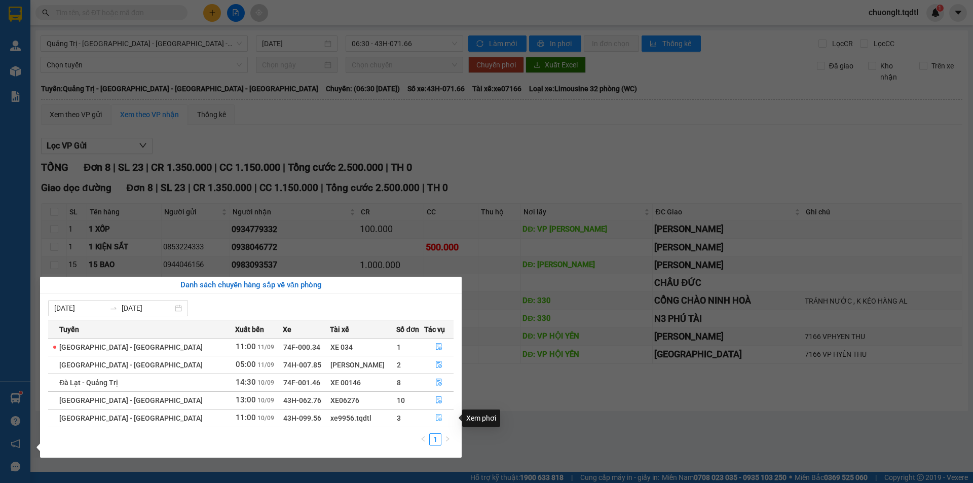
click at [436, 415] on icon "file-done" at bounding box center [439, 418] width 6 height 7
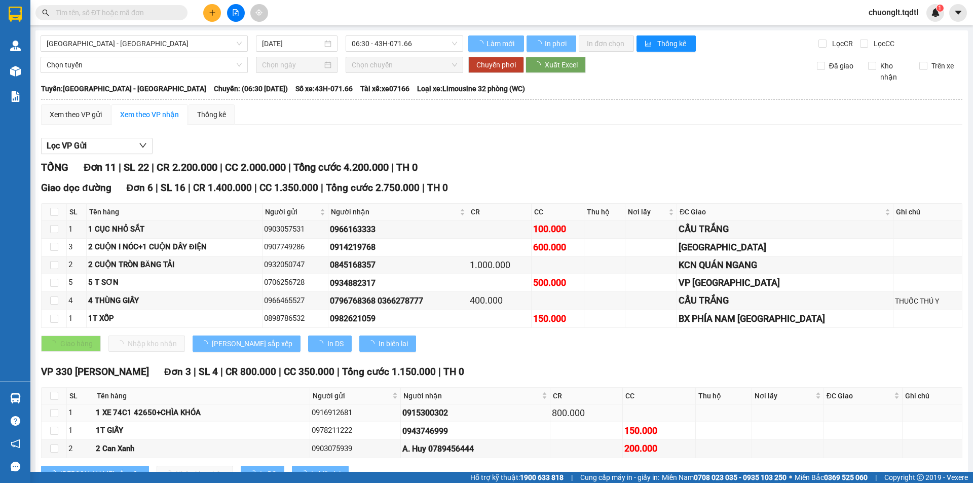
type input "[DATE]"
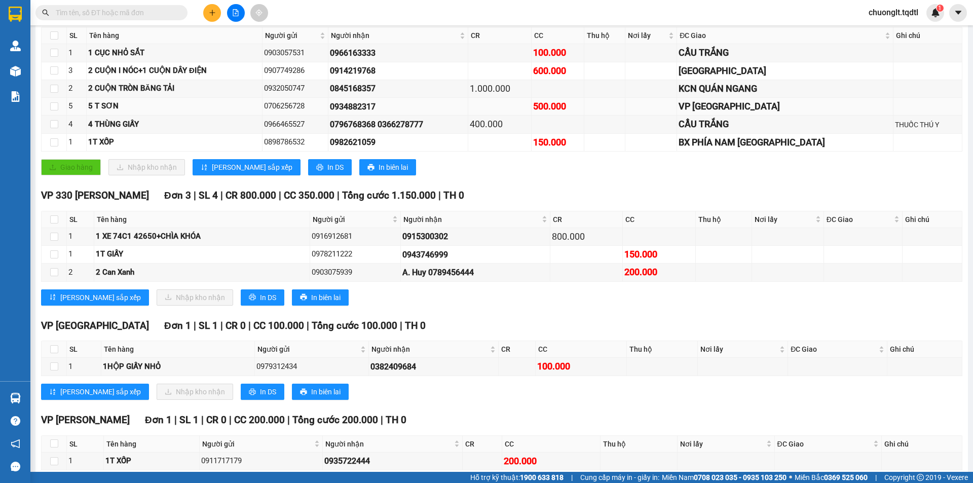
scroll to position [228, 0]
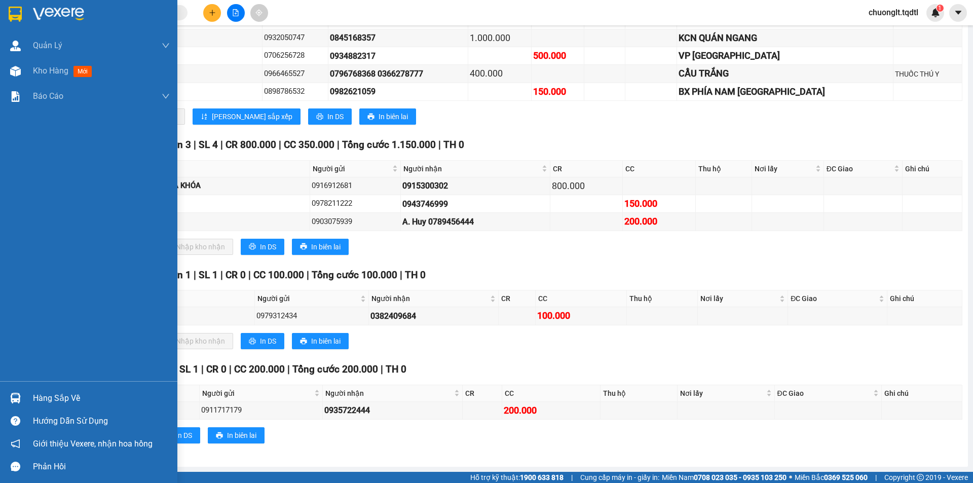
click at [78, 394] on div "Hàng sắp về" at bounding box center [101, 398] width 137 height 15
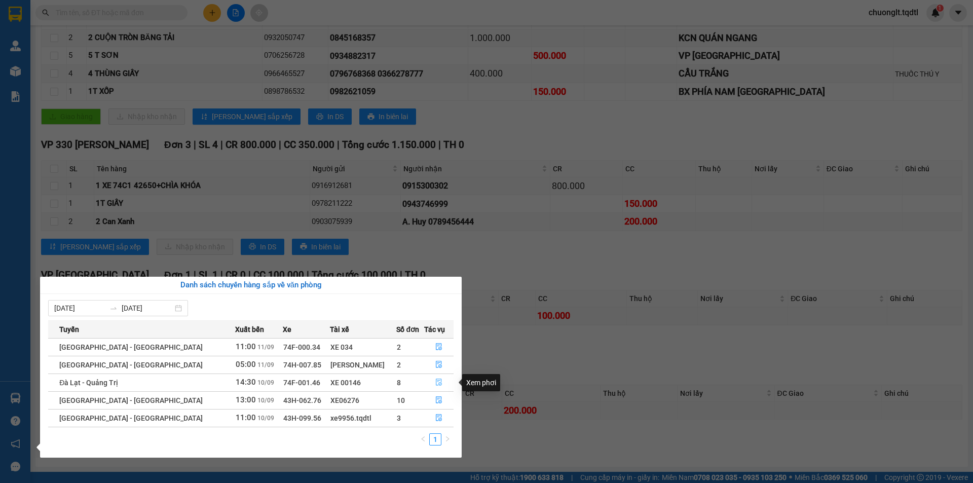
click at [436, 382] on icon "file-done" at bounding box center [439, 382] width 7 height 7
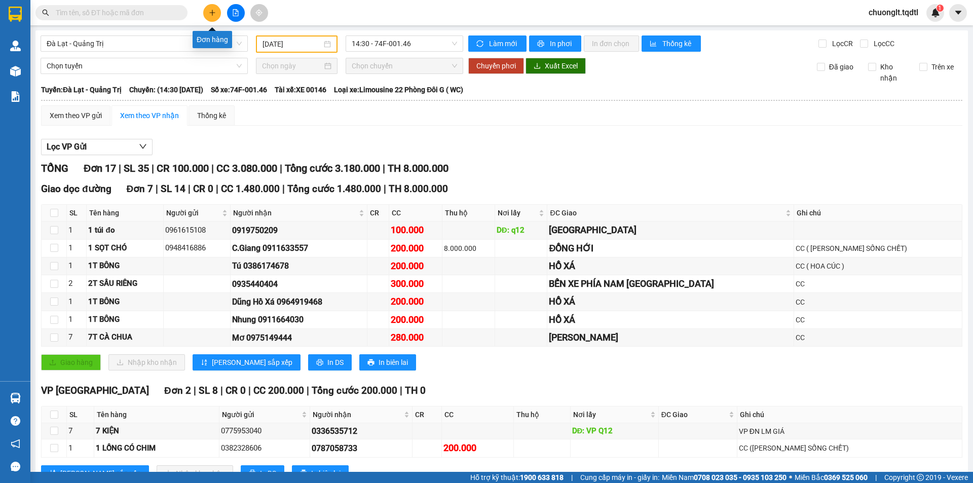
click at [211, 14] on icon "plus" at bounding box center [212, 12] width 7 height 7
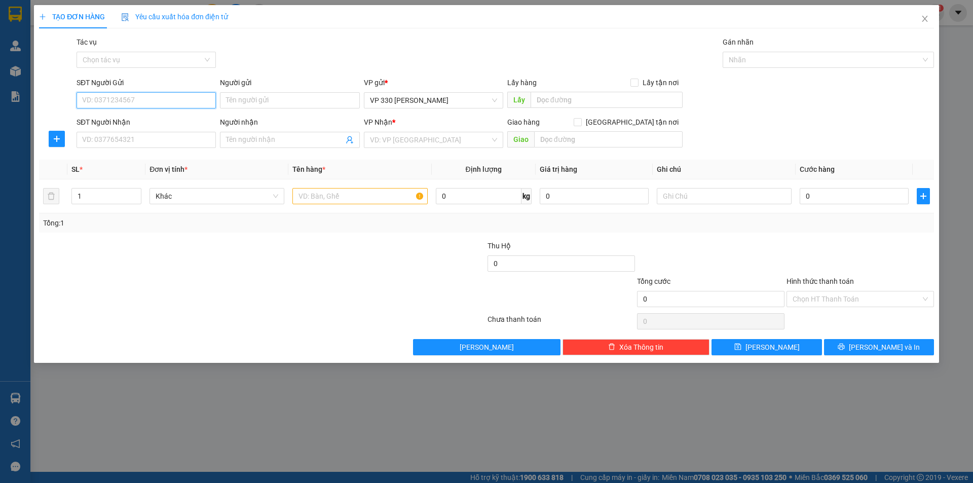
click at [146, 93] on input "SĐT Người Gửi" at bounding box center [146, 100] width 139 height 16
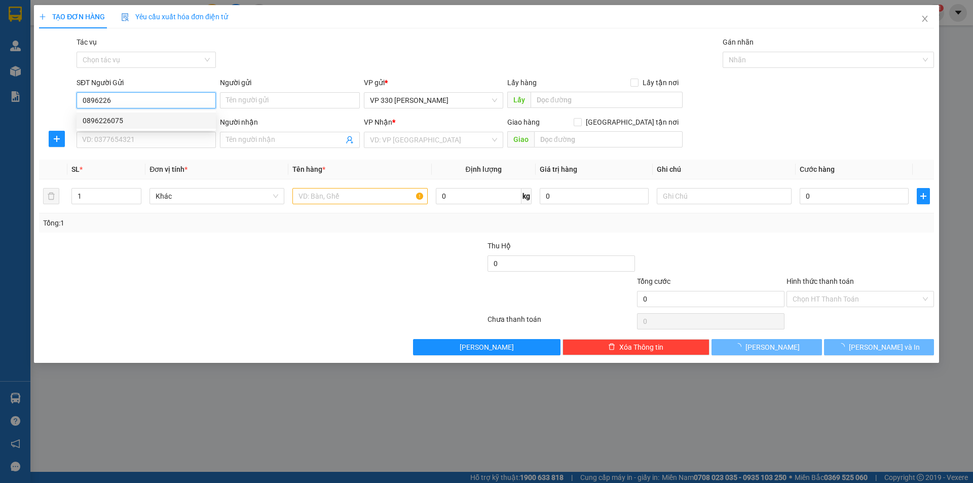
click at [101, 118] on div "0896226075" at bounding box center [146, 120] width 127 height 11
type input "0896226075"
type input "330"
type input "0909153679"
type input "100.000"
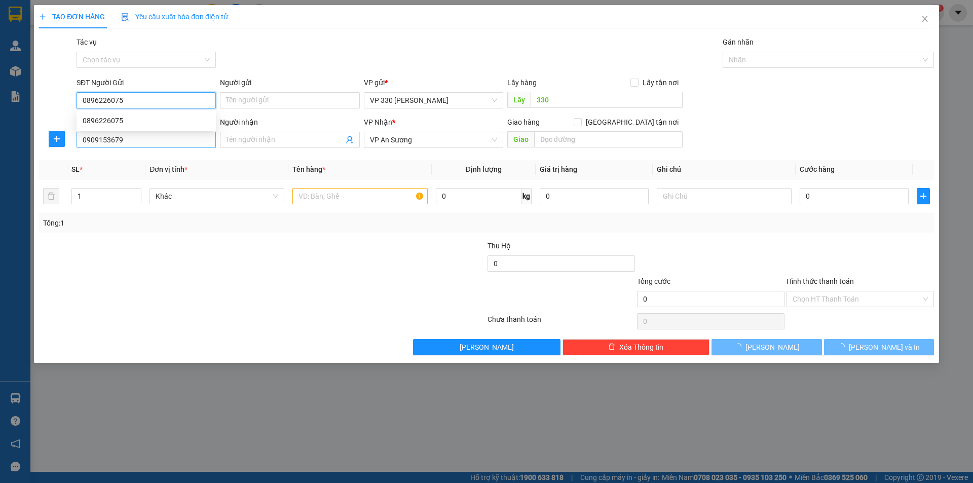
type input "100.000"
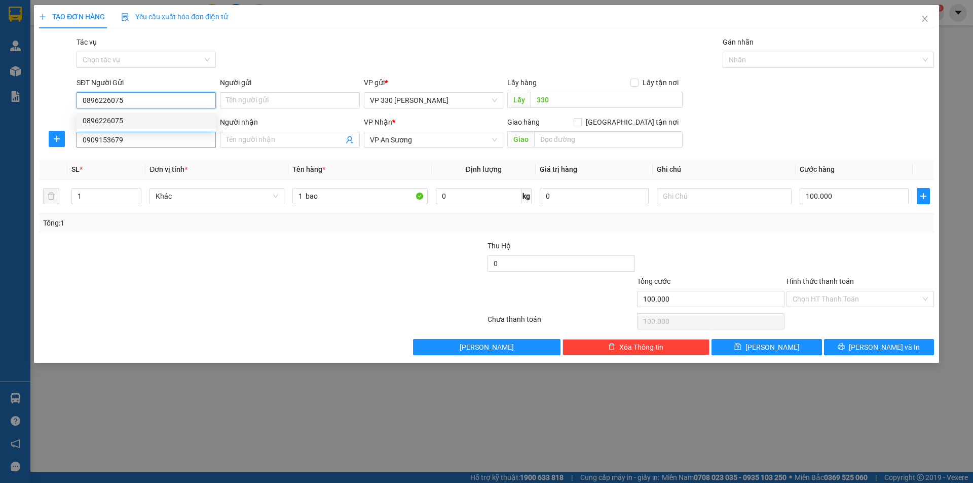
type input "0896226075"
click at [142, 140] on input "0909153679" at bounding box center [146, 140] width 139 height 16
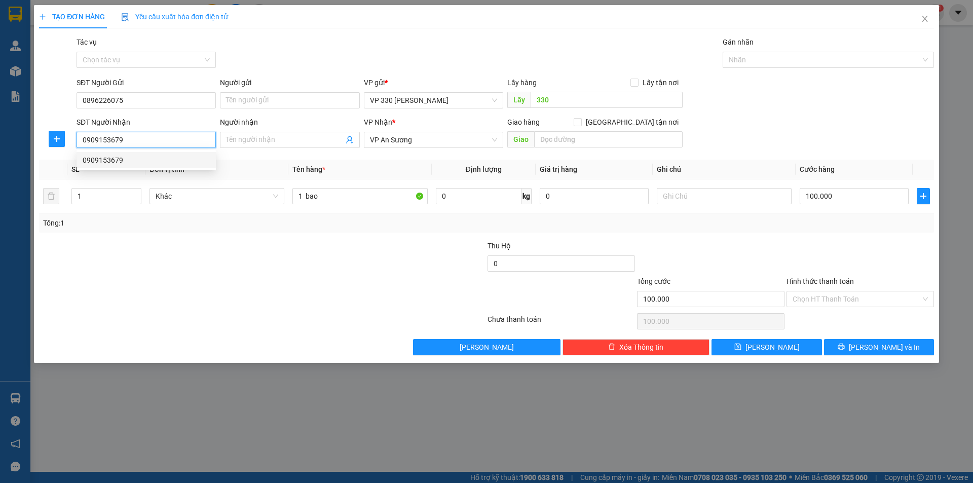
click at [118, 158] on div "0909153679" at bounding box center [146, 160] width 127 height 11
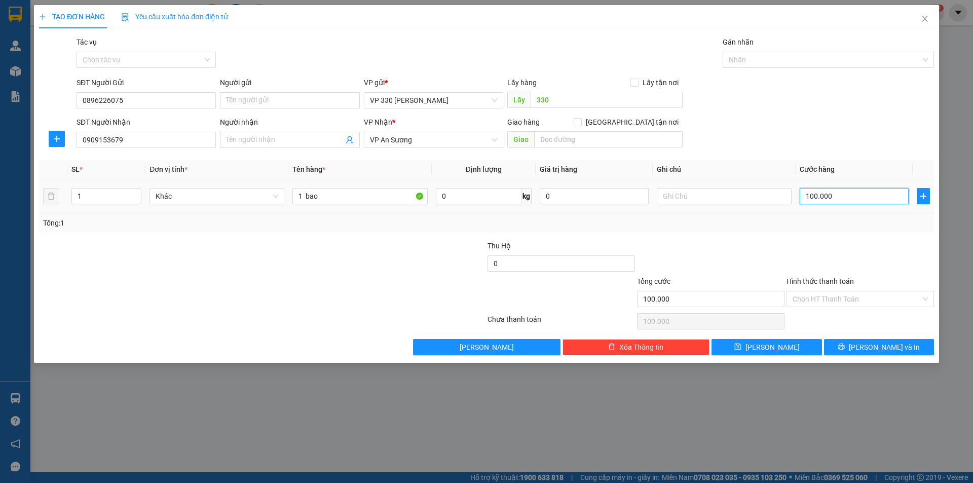
click at [857, 196] on input "100.000" at bounding box center [854, 196] width 109 height 16
type input "2"
type input "20"
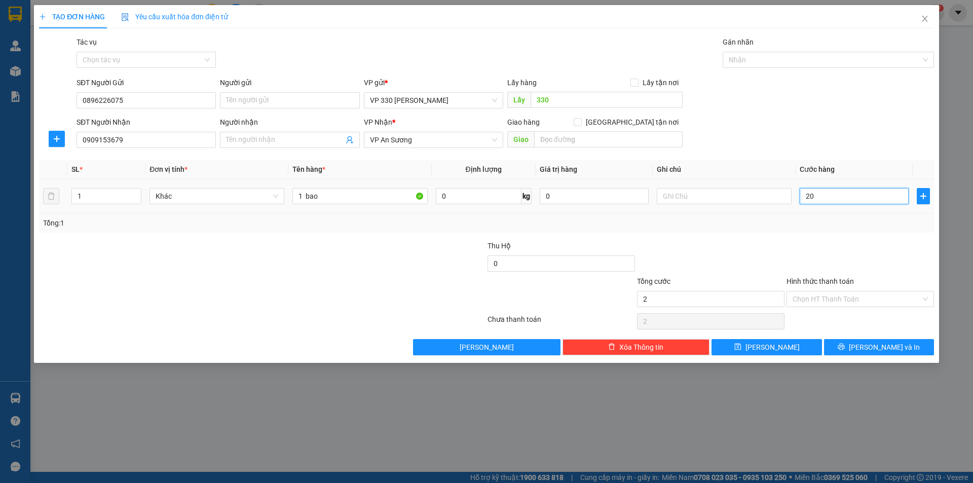
type input "20"
type input "200"
type input "2.000"
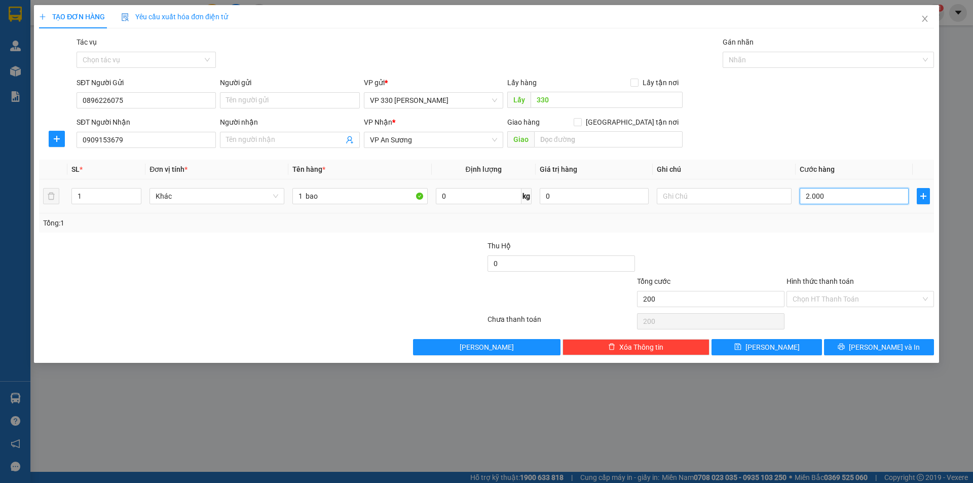
type input "2.000"
type input "20.000"
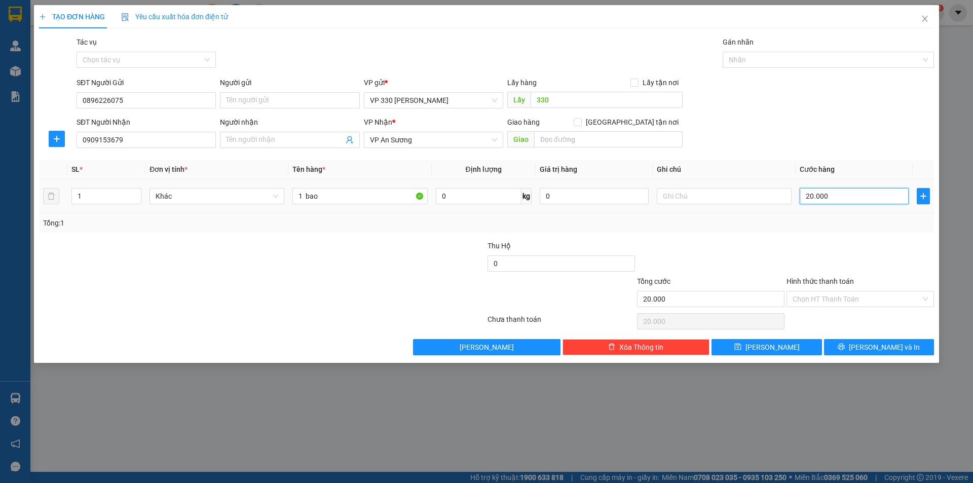
type input "200.000"
click at [342, 195] on input "1 bao" at bounding box center [360, 196] width 135 height 16
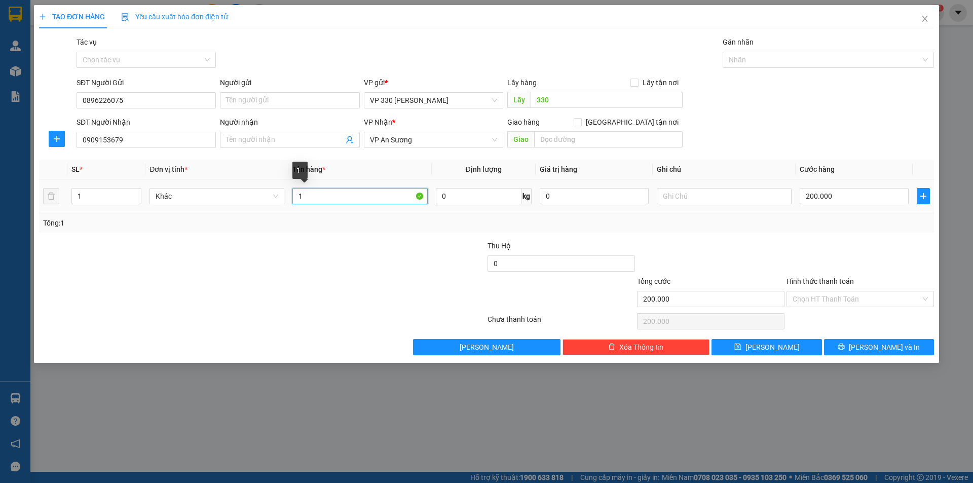
type input "1"
type input "2 BAO"
type input "2"
click at [135, 194] on icon "up" at bounding box center [136, 194] width 4 height 4
click at [310, 133] on span at bounding box center [289, 140] width 139 height 16
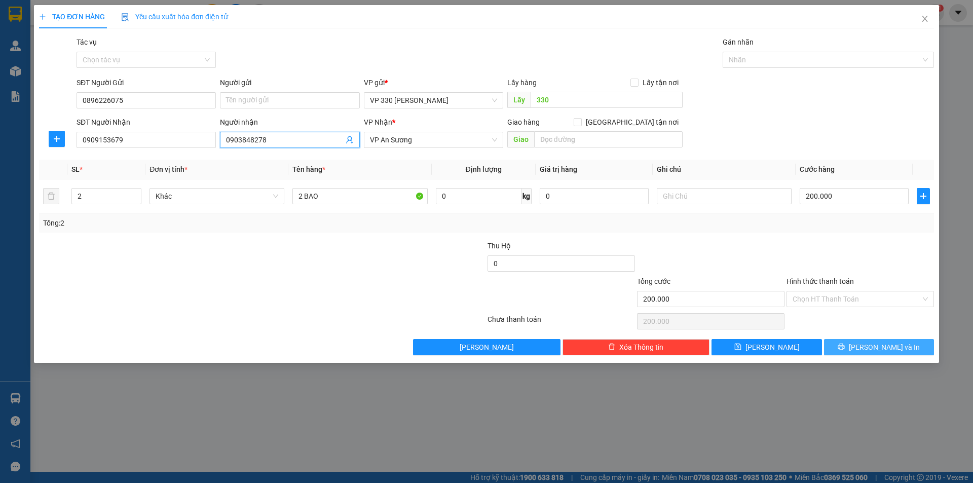
type input "0903848278"
click at [859, 346] on button "[PERSON_NAME] và In" at bounding box center [879, 347] width 110 height 16
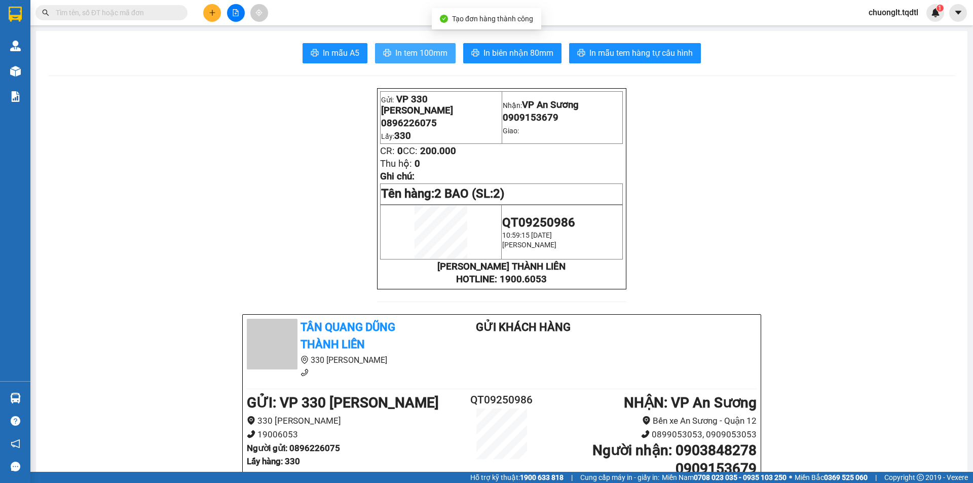
click at [414, 48] on span "In tem 100mm" at bounding box center [421, 53] width 52 height 13
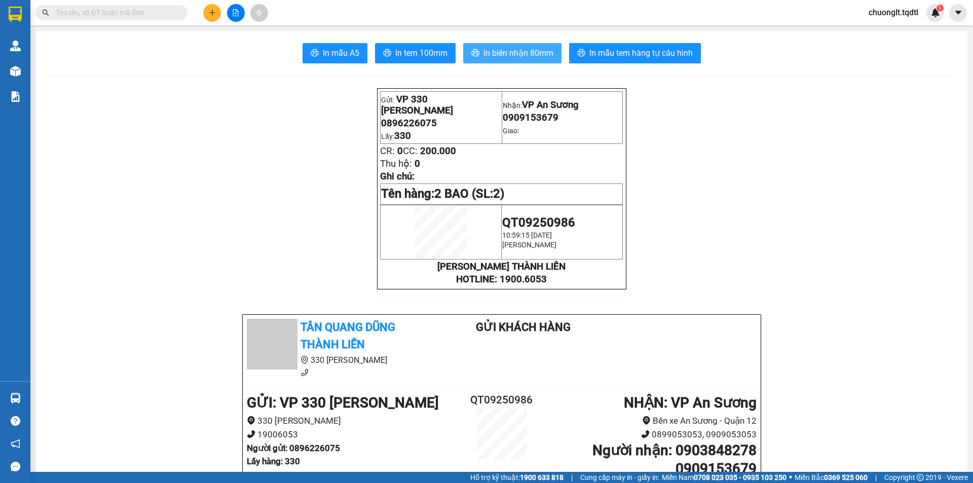
click at [518, 47] on span "In biên nhận 80mm" at bounding box center [519, 53] width 70 height 13
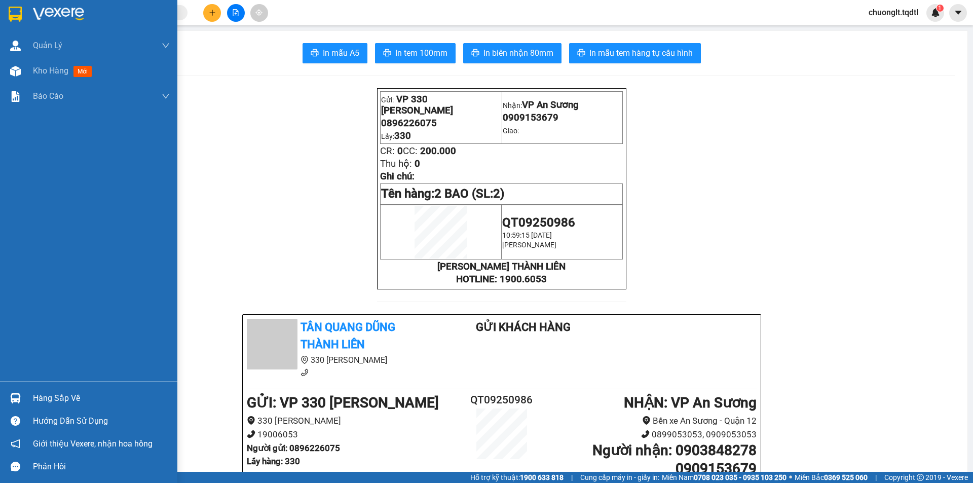
click at [73, 395] on div "Hàng sắp về" at bounding box center [101, 398] width 137 height 15
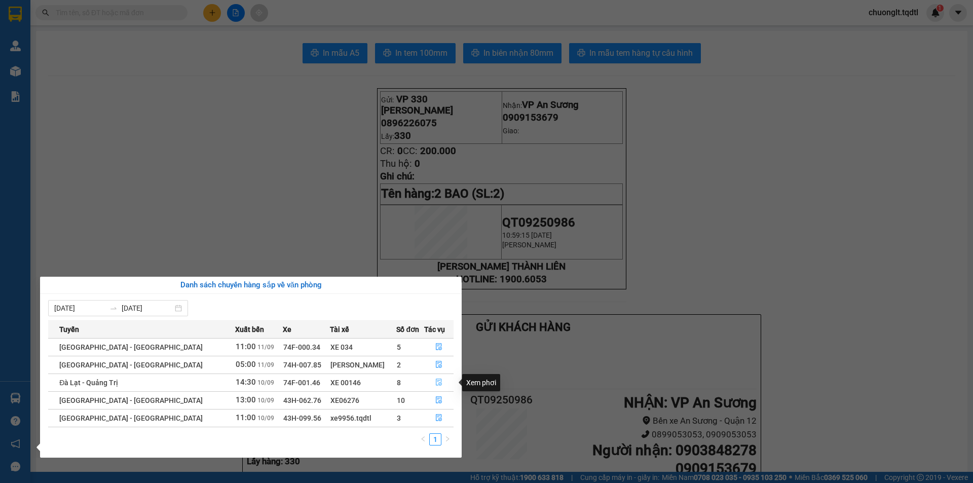
click at [436, 379] on icon "file-done" at bounding box center [439, 382] width 7 height 7
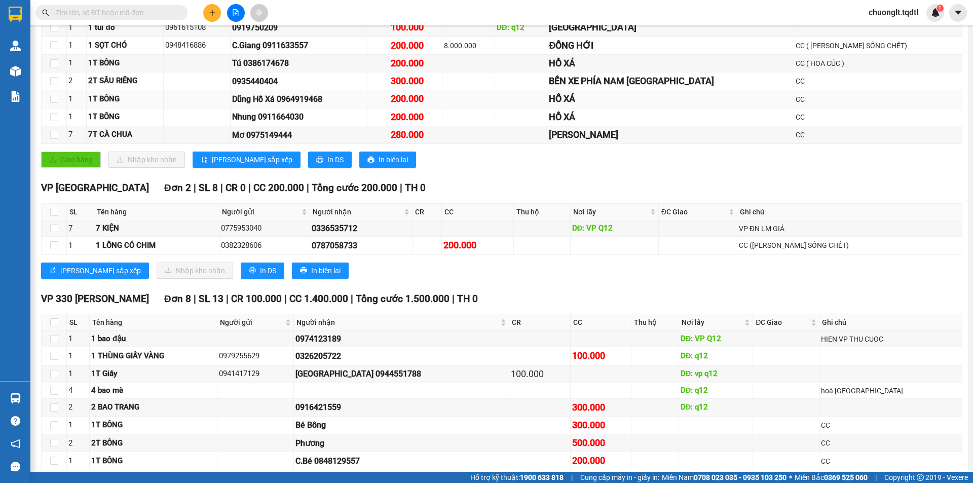
scroll to position [254, 0]
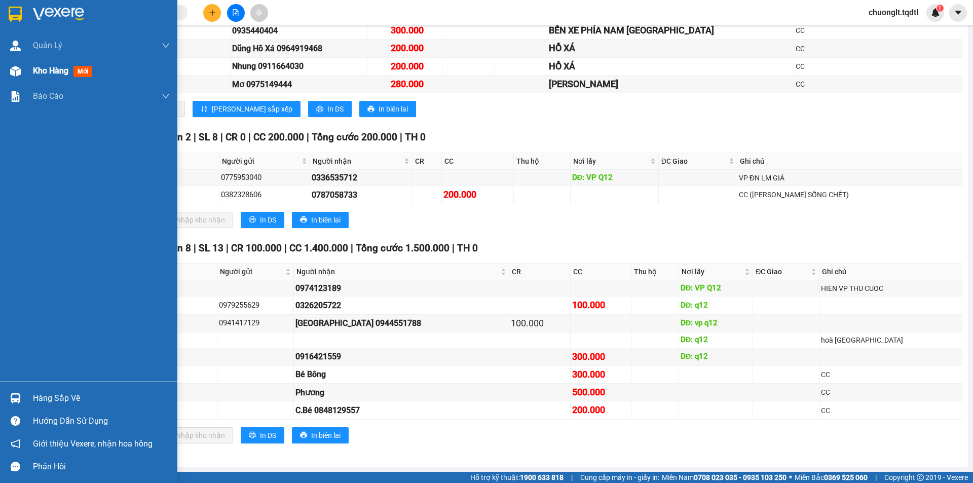
click at [39, 70] on span "Kho hàng" at bounding box center [50, 71] width 35 height 10
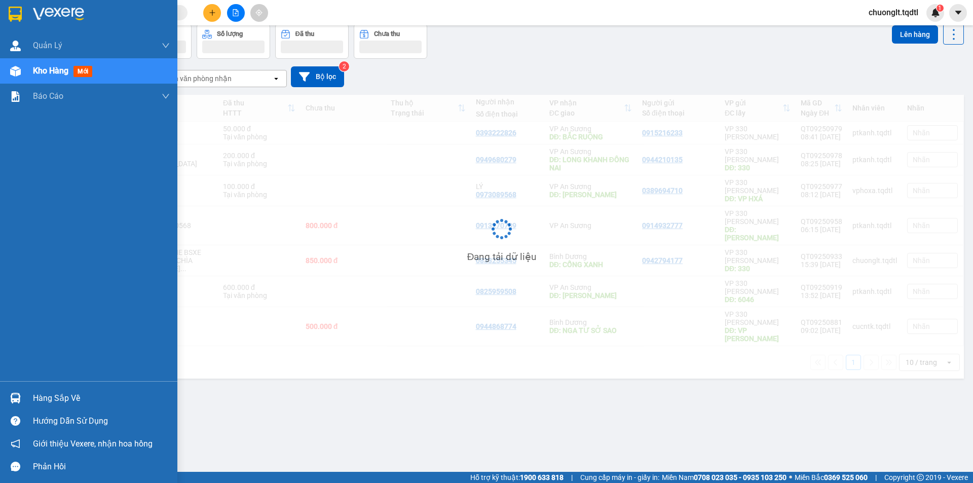
scroll to position [47, 0]
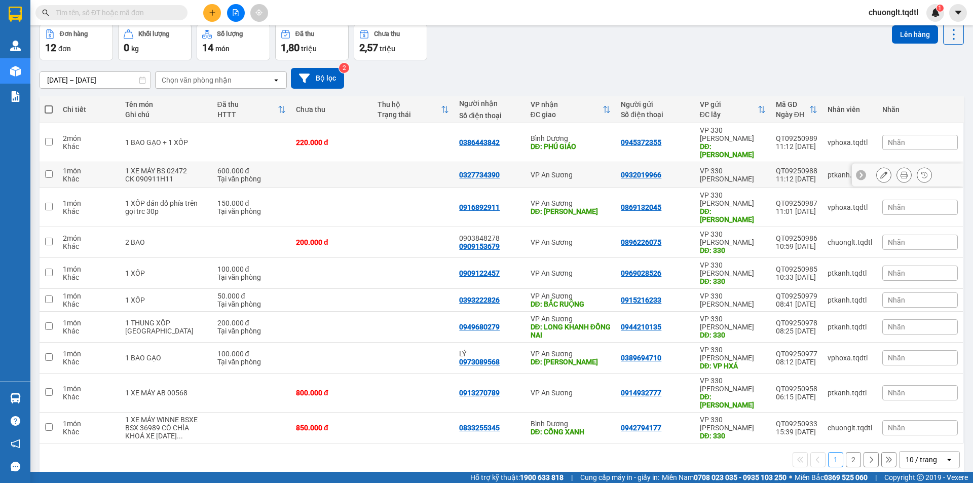
click at [46, 170] on input "checkbox" at bounding box center [49, 174] width 8 height 8
checkbox input "true"
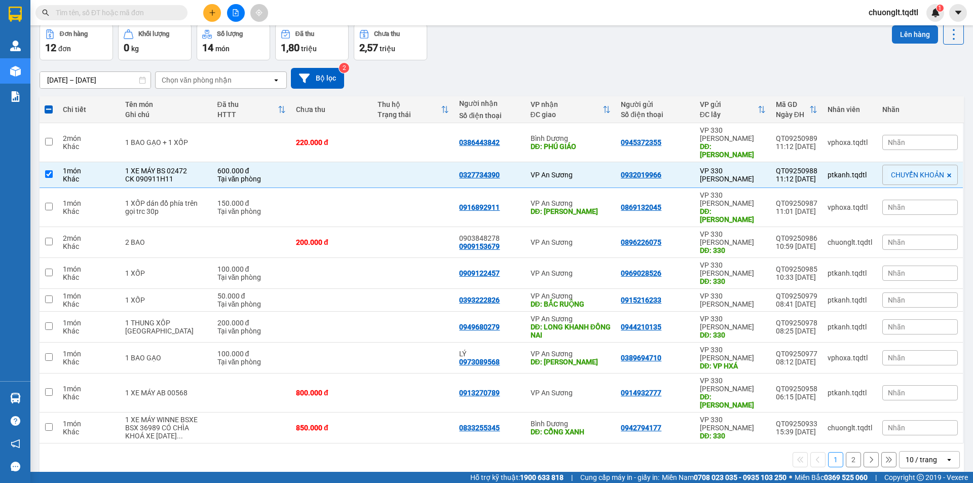
click at [906, 34] on button "Lên hàng" at bounding box center [915, 34] width 46 height 18
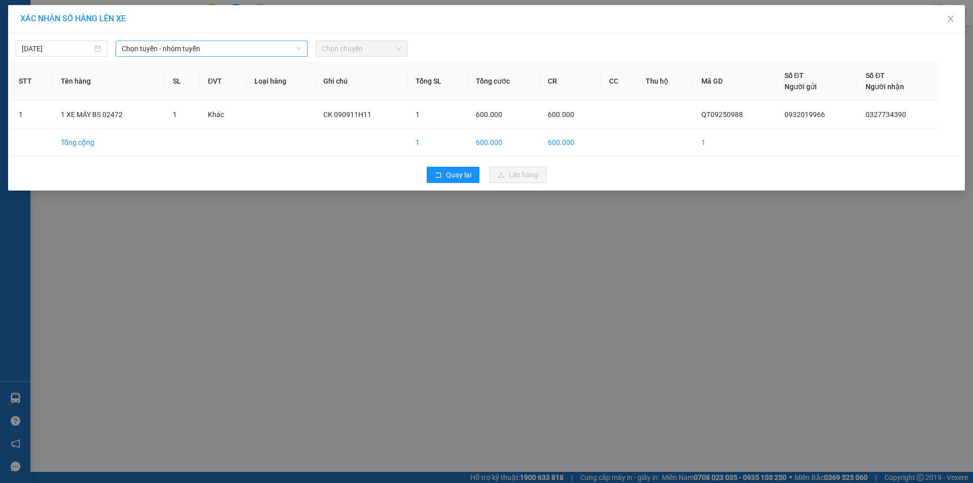
click at [264, 45] on span "Chọn tuyến - nhóm tuyến" at bounding box center [212, 48] width 180 height 15
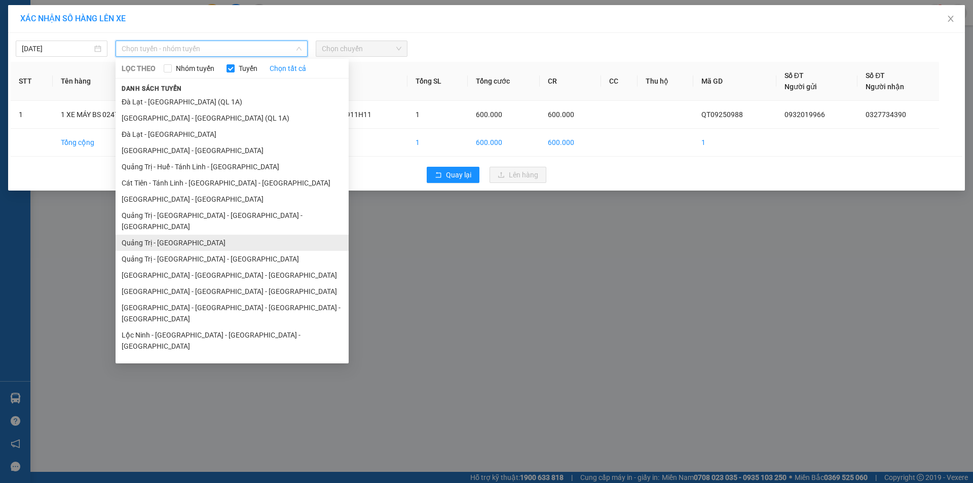
click at [179, 235] on li "Quảng Trị - [GEOGRAPHIC_DATA]" at bounding box center [232, 243] width 233 height 16
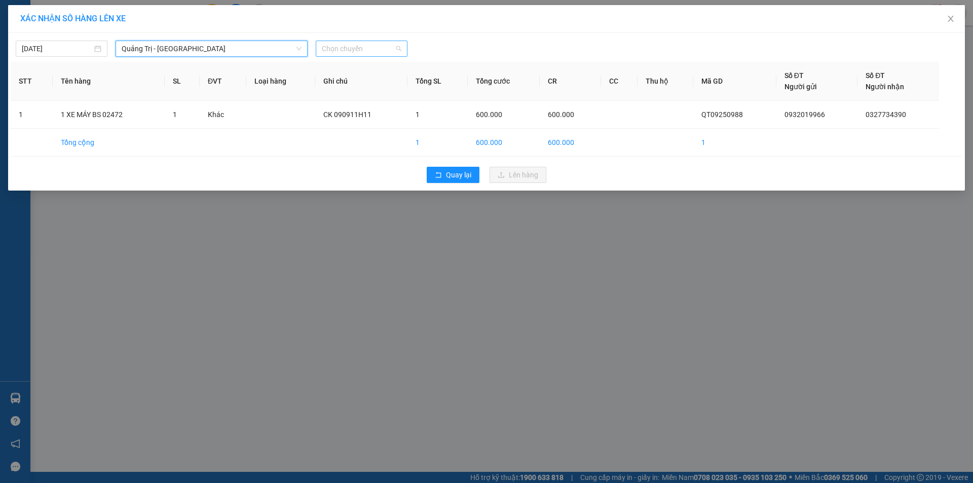
click at [354, 45] on span "Chọn chuyến" at bounding box center [362, 48] width 80 height 15
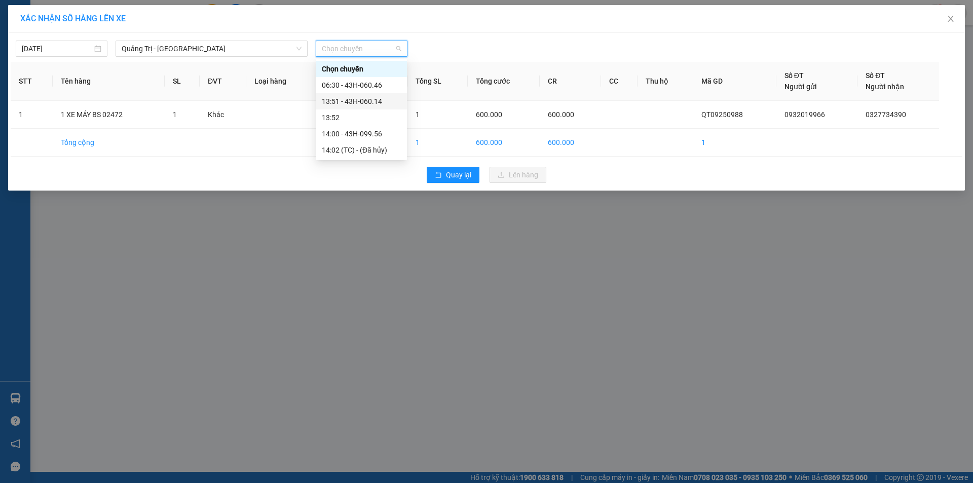
click at [381, 101] on div "13:51 - 43H-060.14" at bounding box center [361, 101] width 79 height 11
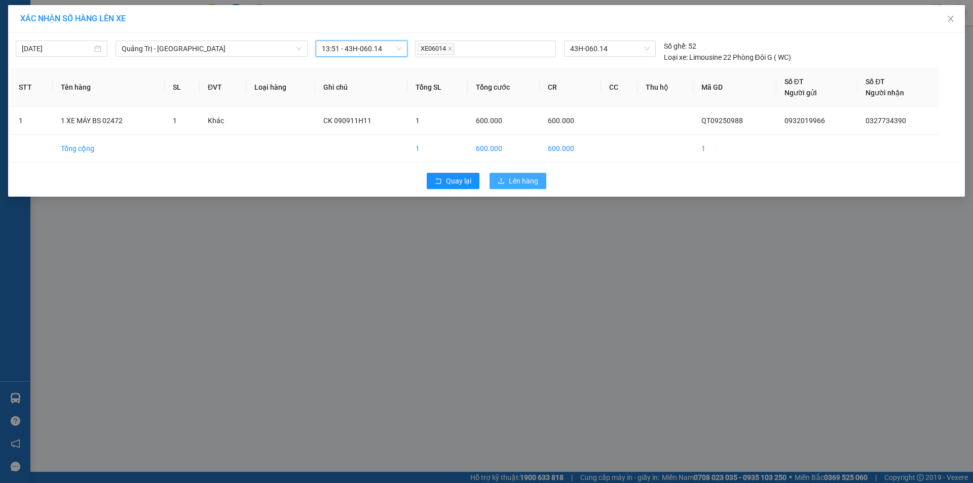
click at [513, 180] on span "Lên hàng" at bounding box center [523, 180] width 29 height 11
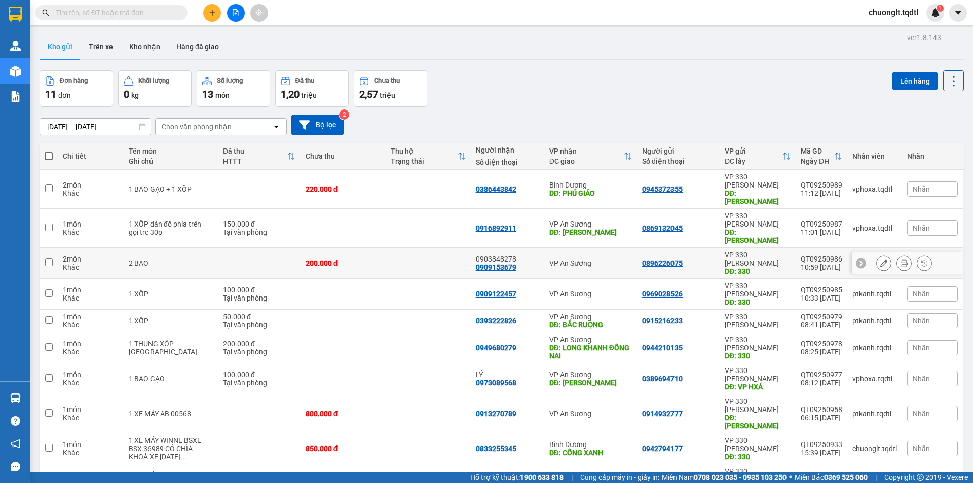
click at [51, 259] on input "checkbox" at bounding box center [49, 263] width 8 height 8
checkbox input "true"
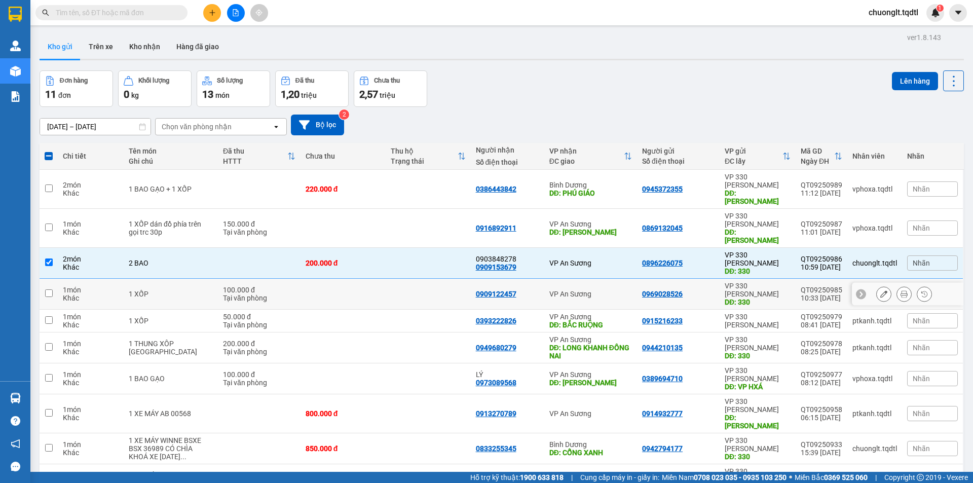
click at [46, 290] on input "checkbox" at bounding box center [49, 294] width 8 height 8
checkbox input "true"
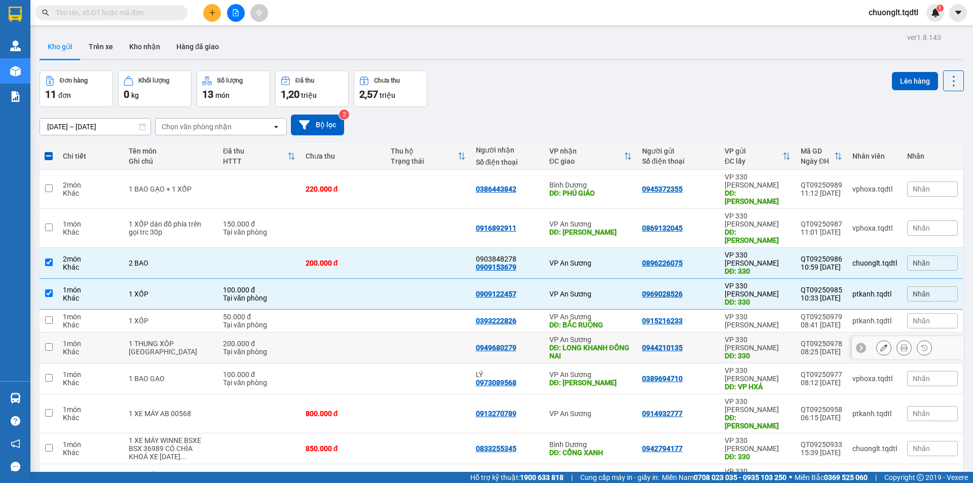
click at [47, 343] on input "checkbox" at bounding box center [49, 347] width 8 height 8
checkbox input "true"
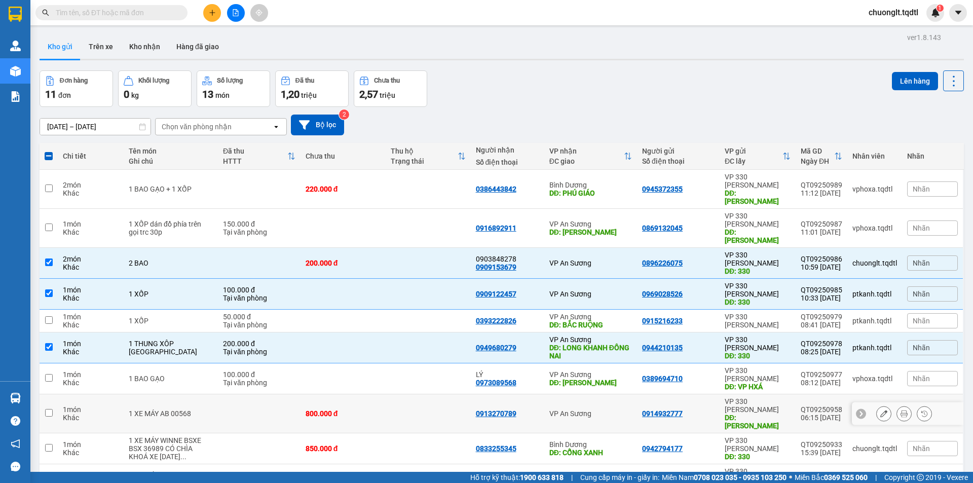
click at [46, 409] on input "checkbox" at bounding box center [49, 413] width 8 height 8
checkbox input "true"
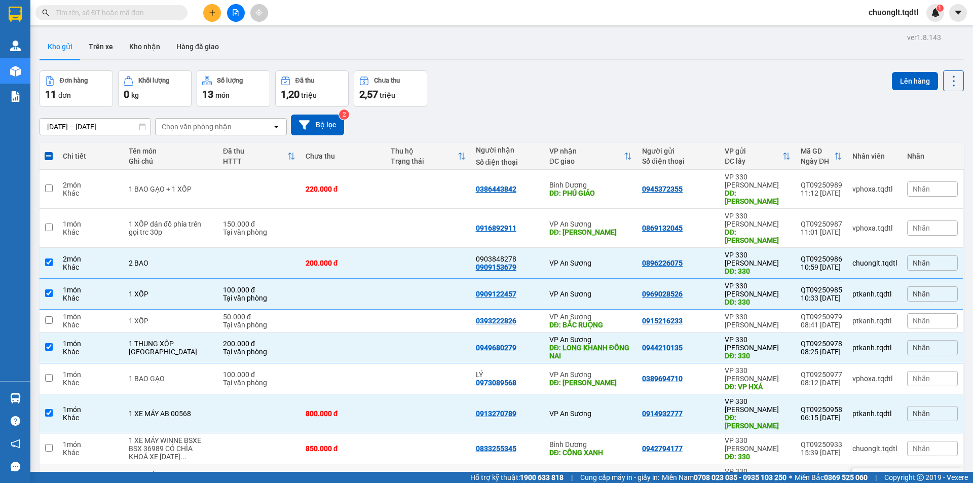
click at [45, 464] on td at bounding box center [49, 479] width 18 height 31
checkbox input "true"
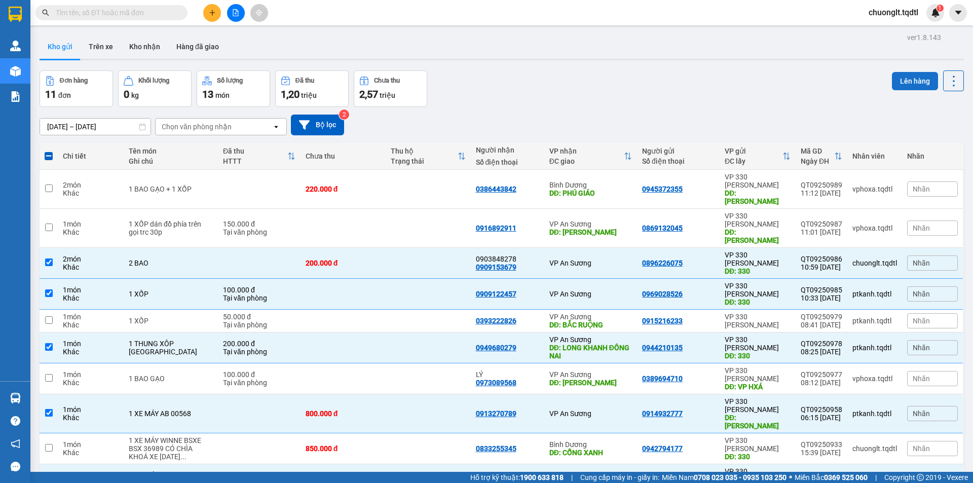
click at [904, 76] on button "Lên hàng" at bounding box center [915, 81] width 46 height 18
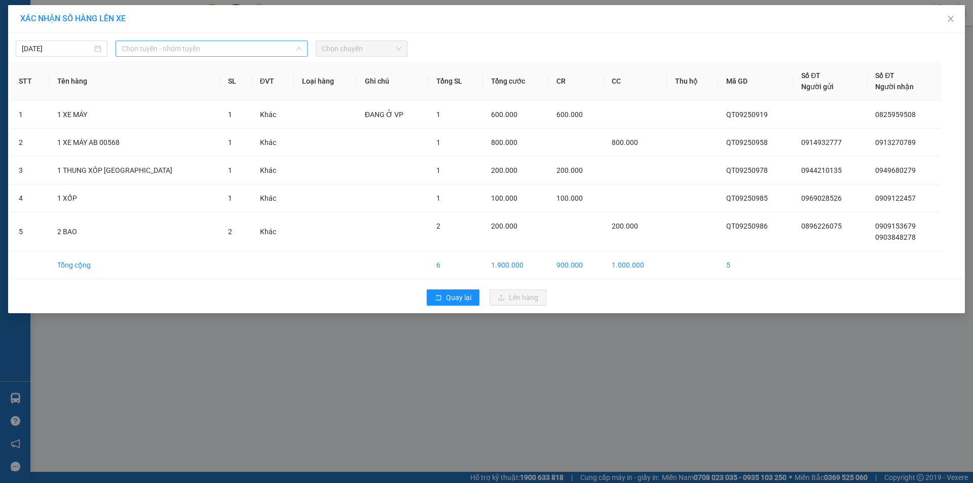
click at [277, 43] on span "Chọn tuyến - nhóm tuyến" at bounding box center [212, 48] width 180 height 15
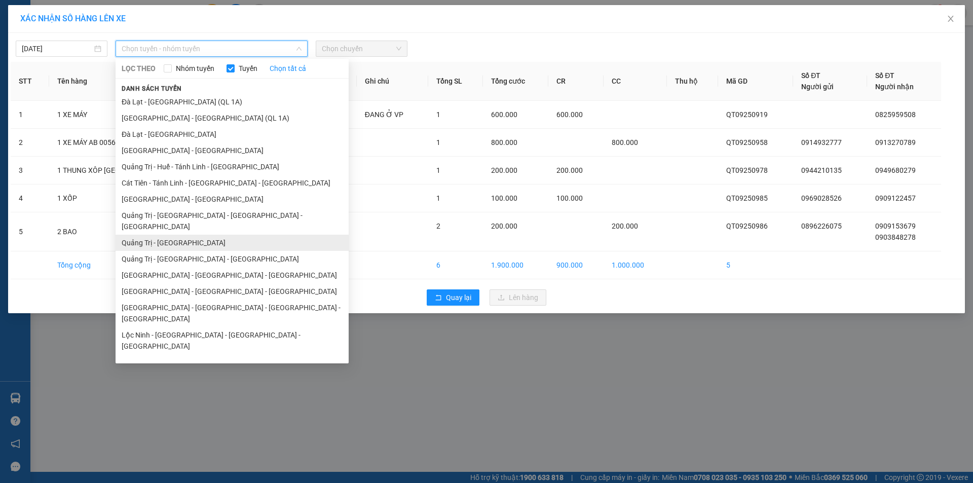
click at [176, 235] on li "Quảng Trị - [GEOGRAPHIC_DATA]" at bounding box center [232, 243] width 233 height 16
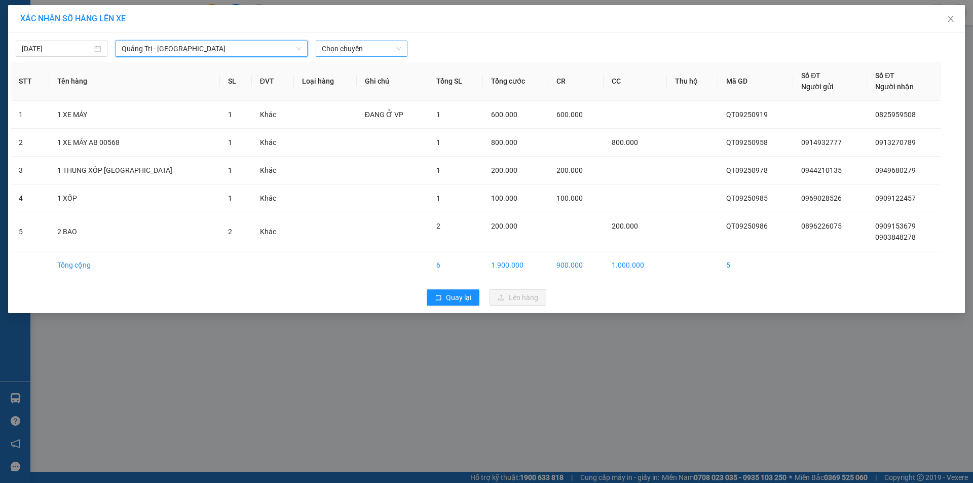
click at [372, 49] on span "Chọn chuyến" at bounding box center [362, 48] width 80 height 15
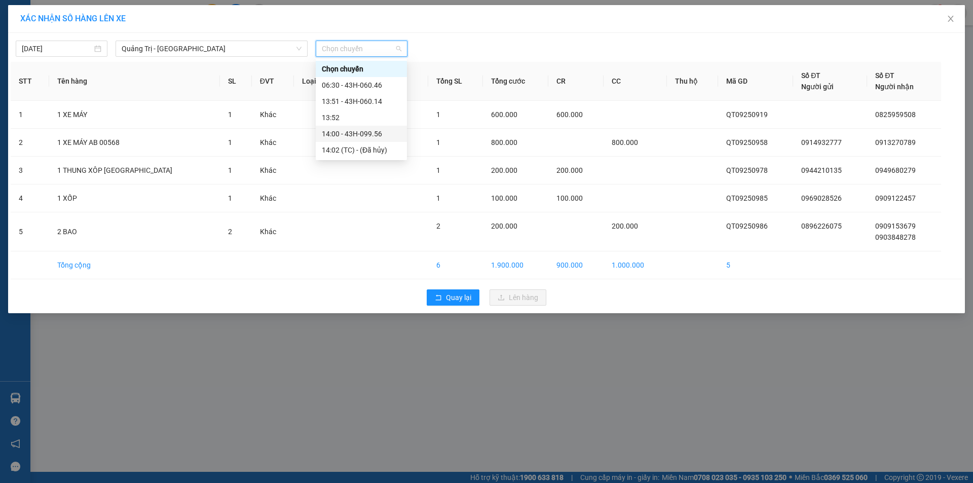
click at [371, 134] on div "14:00 - 43H-099.56" at bounding box center [361, 133] width 79 height 11
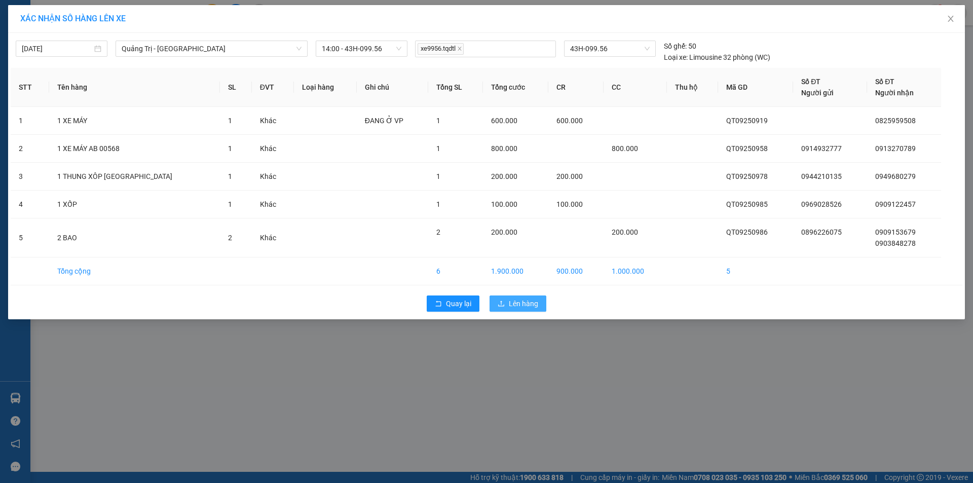
click at [517, 308] on span "Lên hàng" at bounding box center [523, 303] width 29 height 11
